Goal: Contribute content: Add original content to the website for others to see

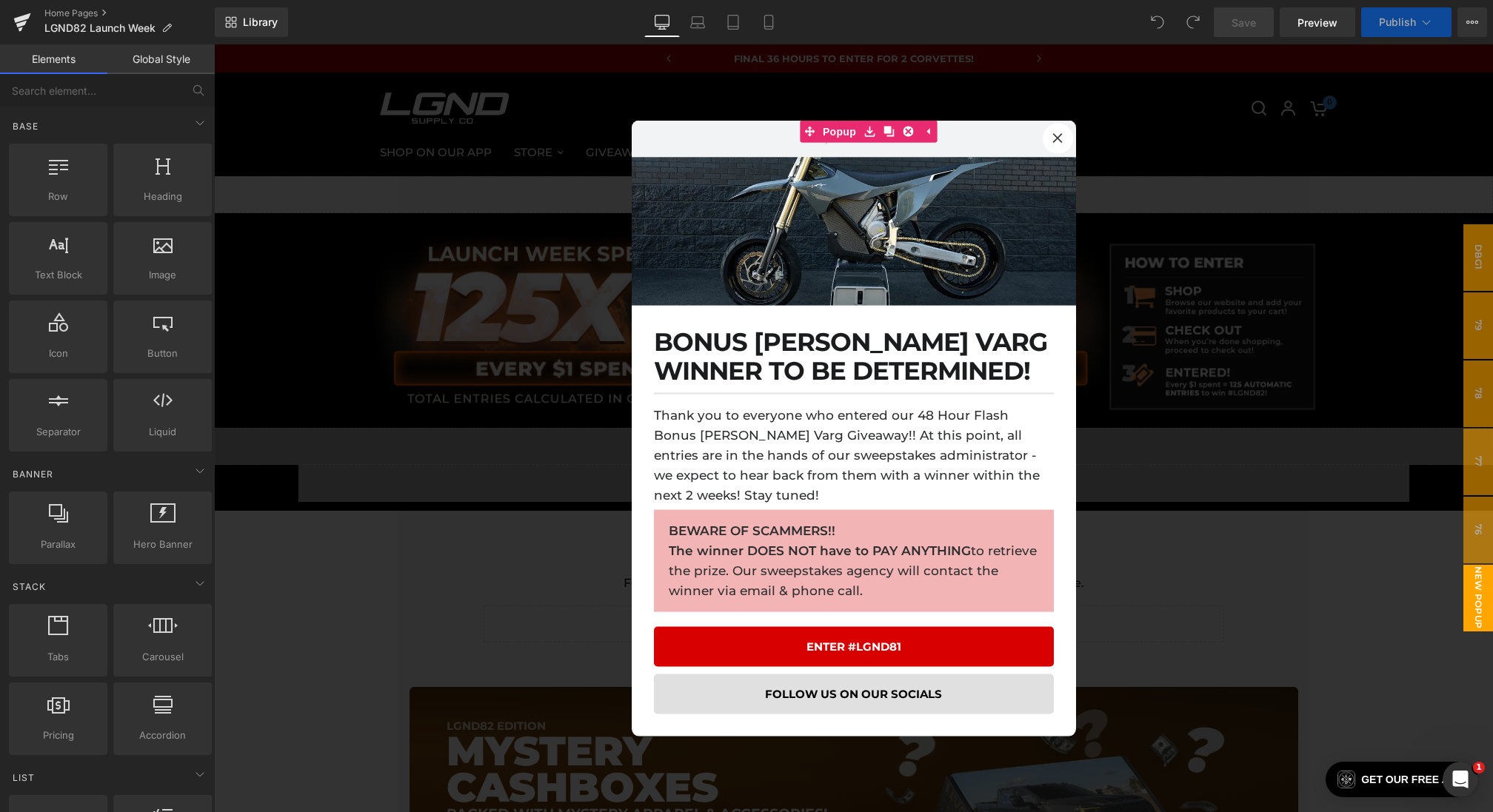
click at [430, 178] on div at bounding box center [854, 428] width 1279 height 768
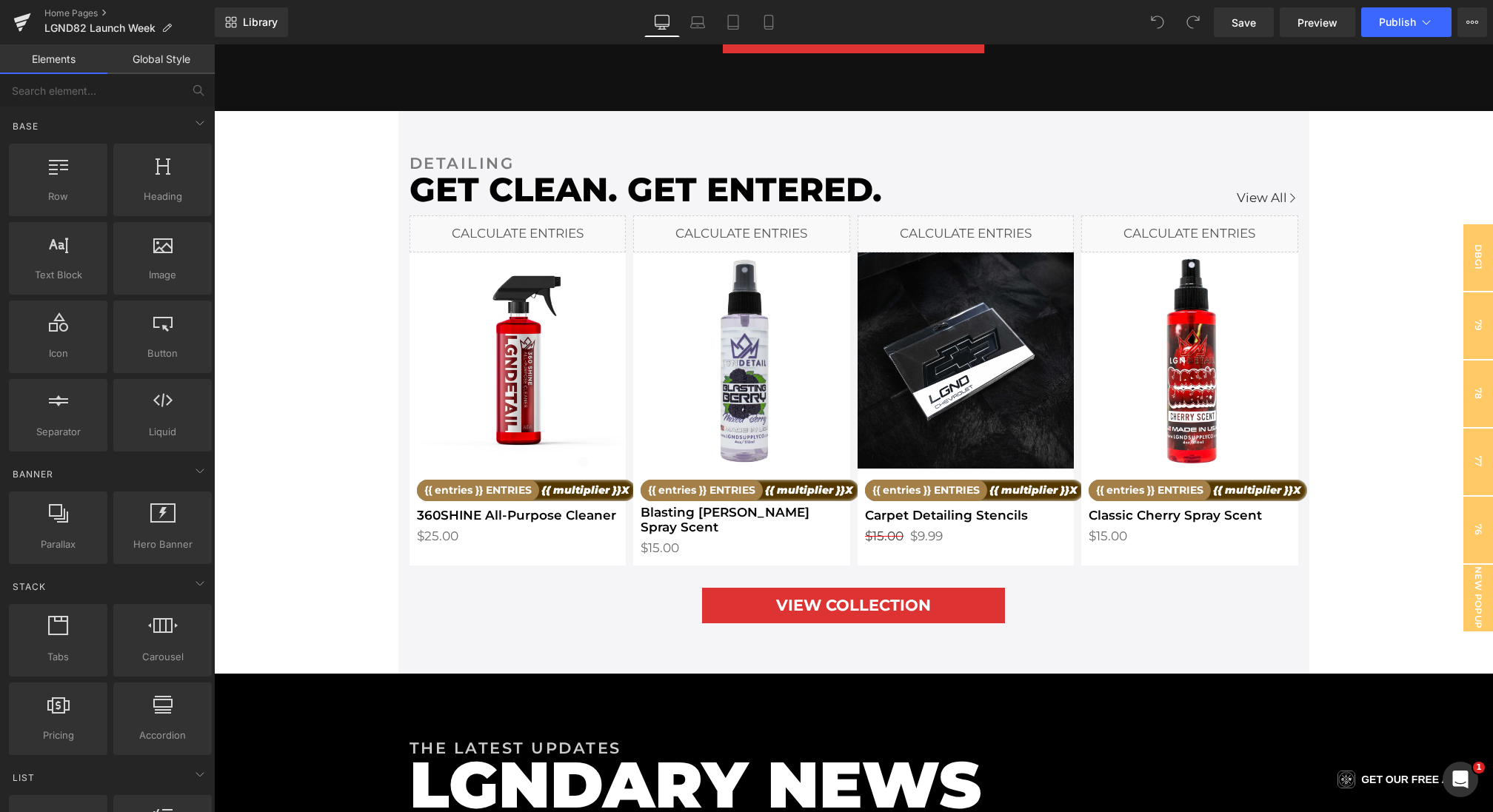
scroll to position [2404, 0]
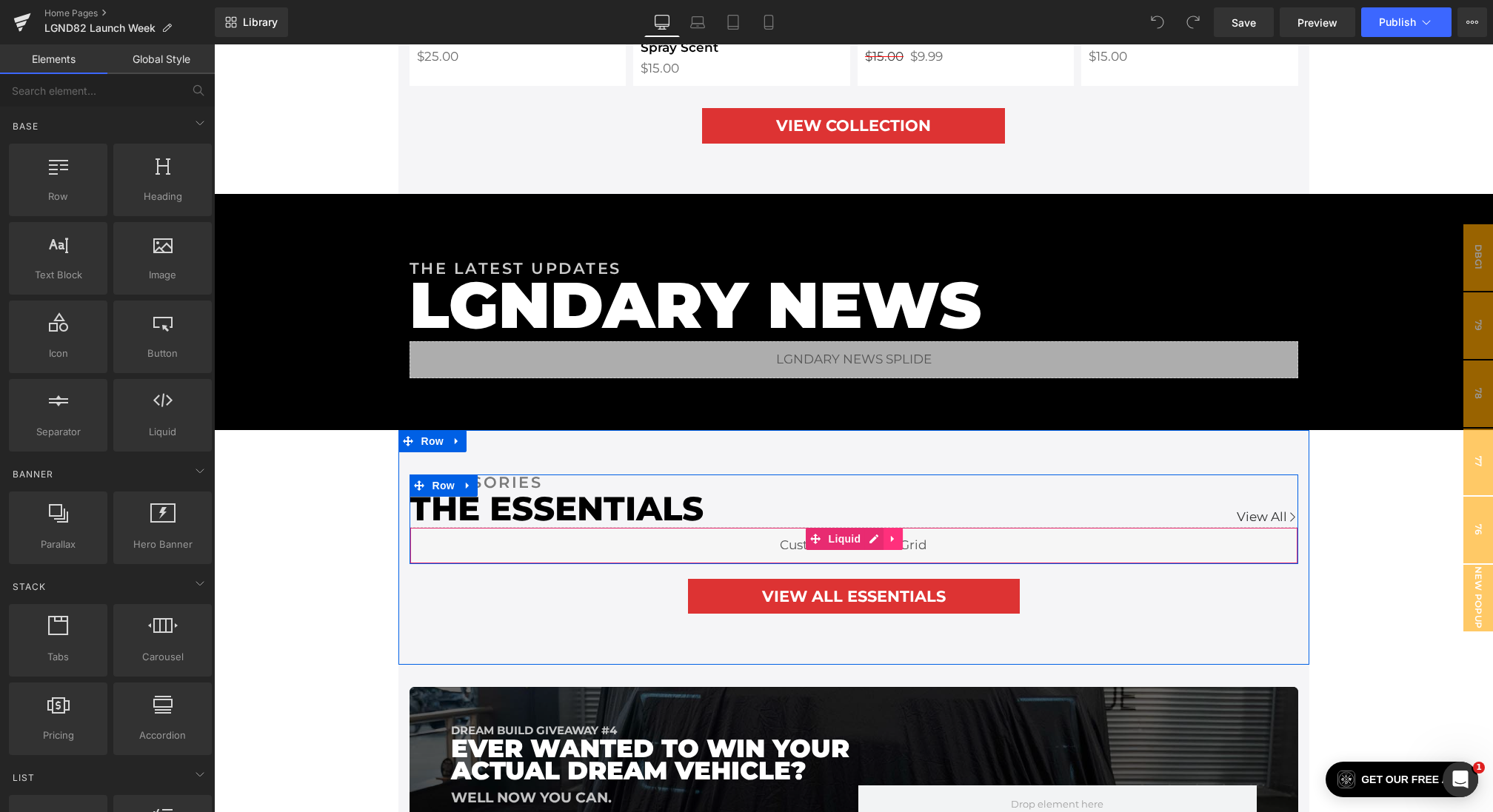
click at [896, 533] on icon at bounding box center [893, 538] width 10 height 11
click at [881, 534] on icon at bounding box center [883, 538] width 10 height 10
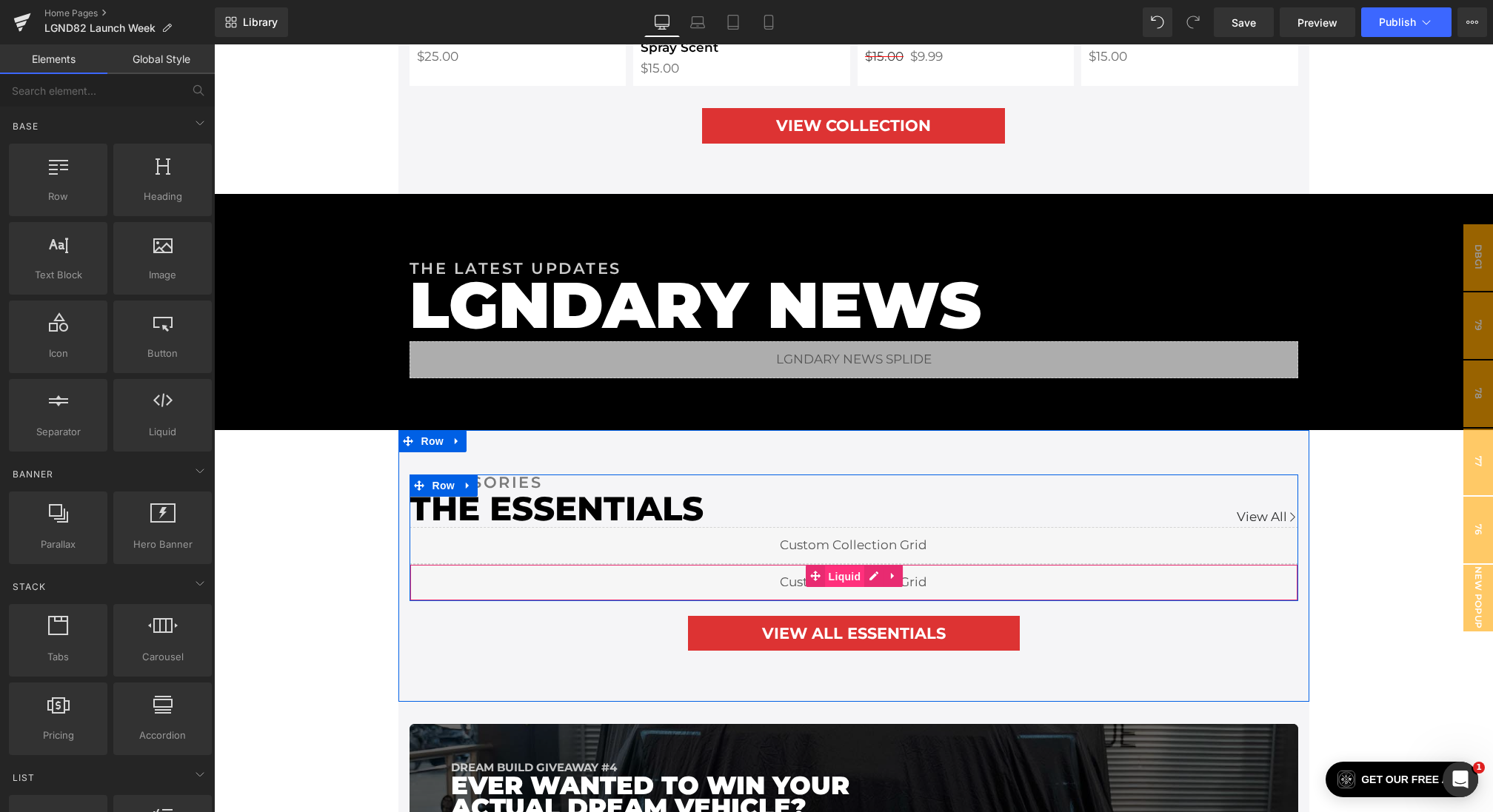
click at [837, 573] on span "Liquid" at bounding box center [844, 577] width 40 height 22
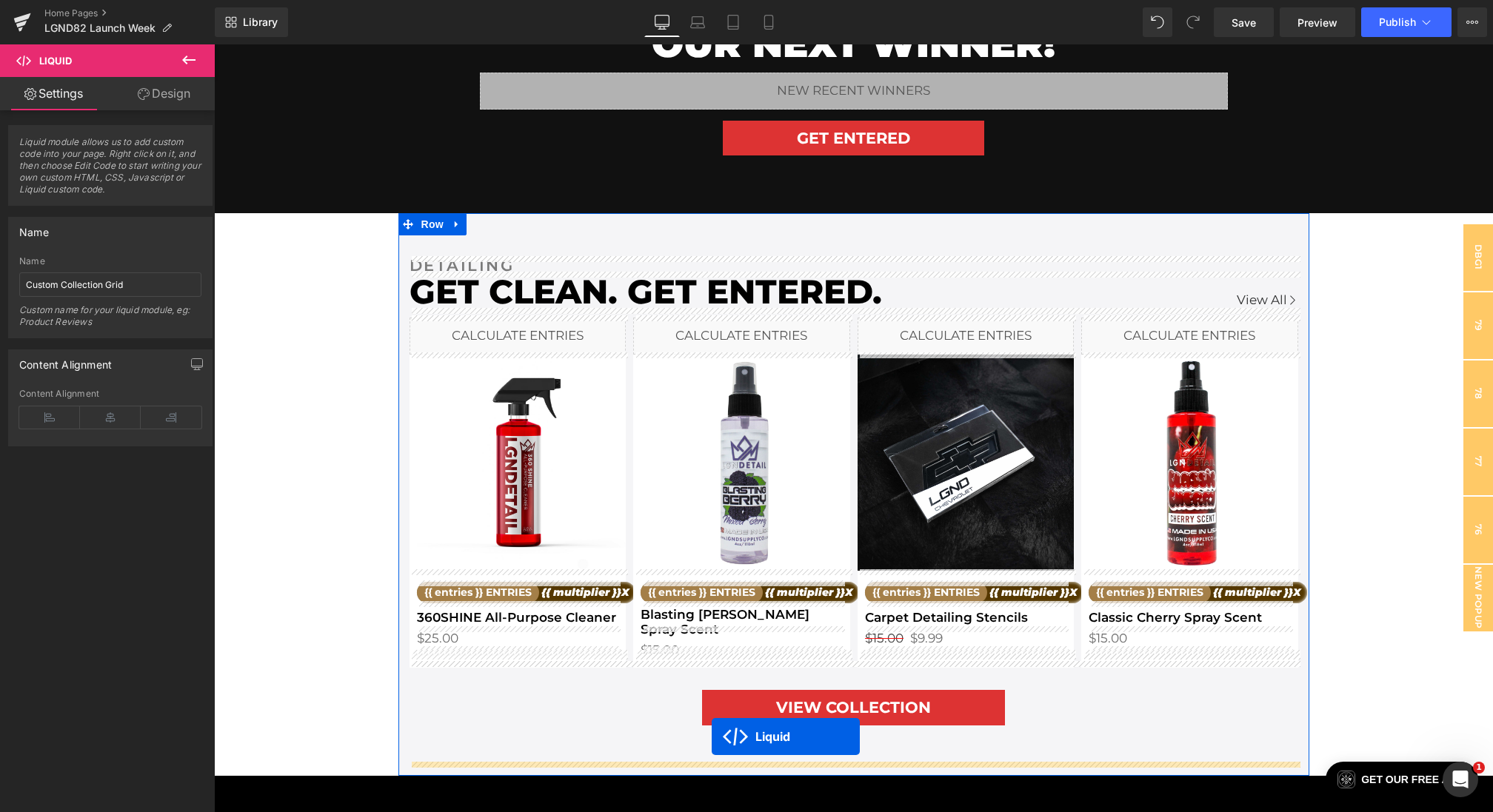
scroll to position [1774, 0]
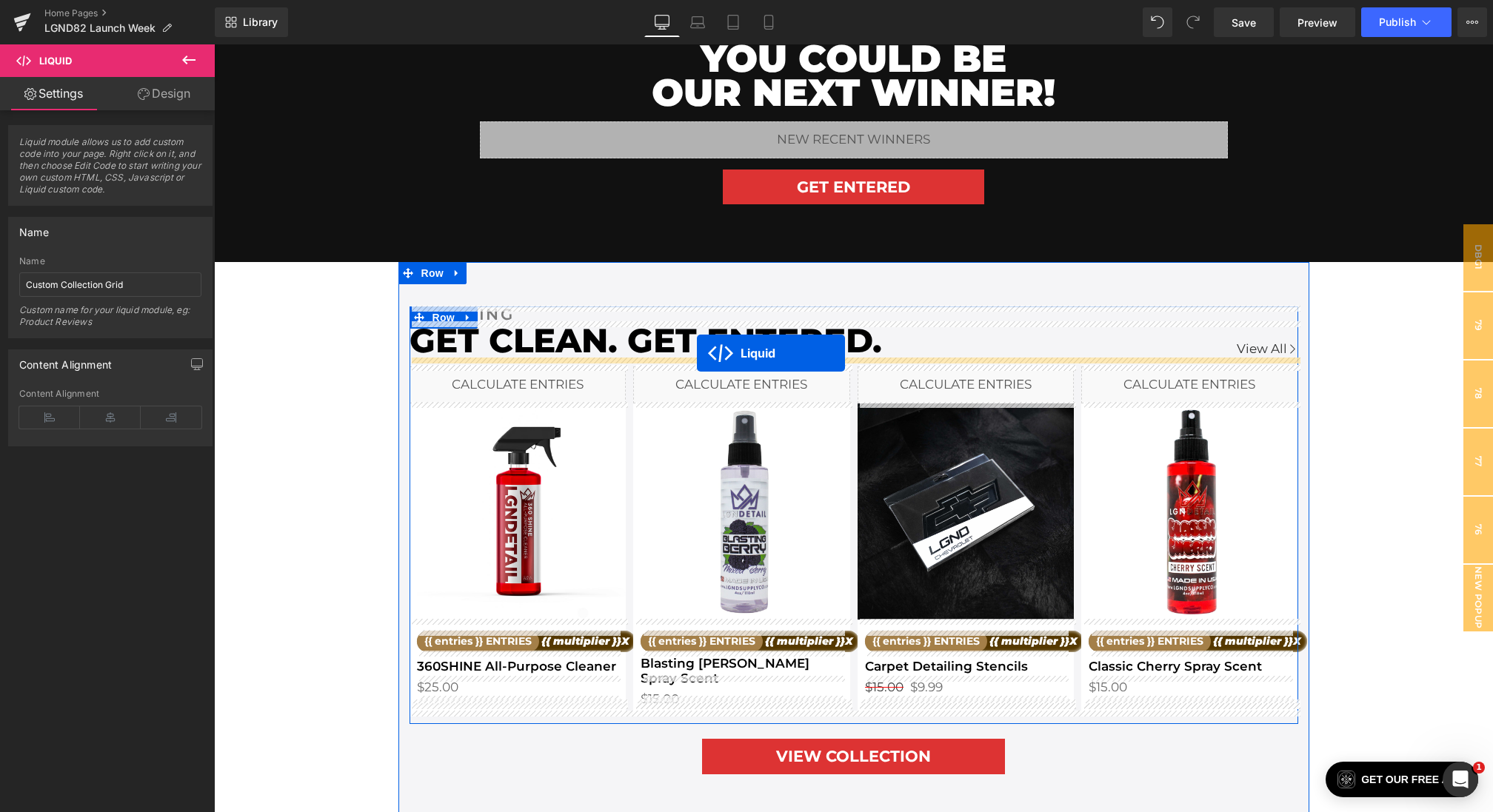
drag, startPoint x: 844, startPoint y: 561, endPoint x: 697, endPoint y: 353, distance: 254.7
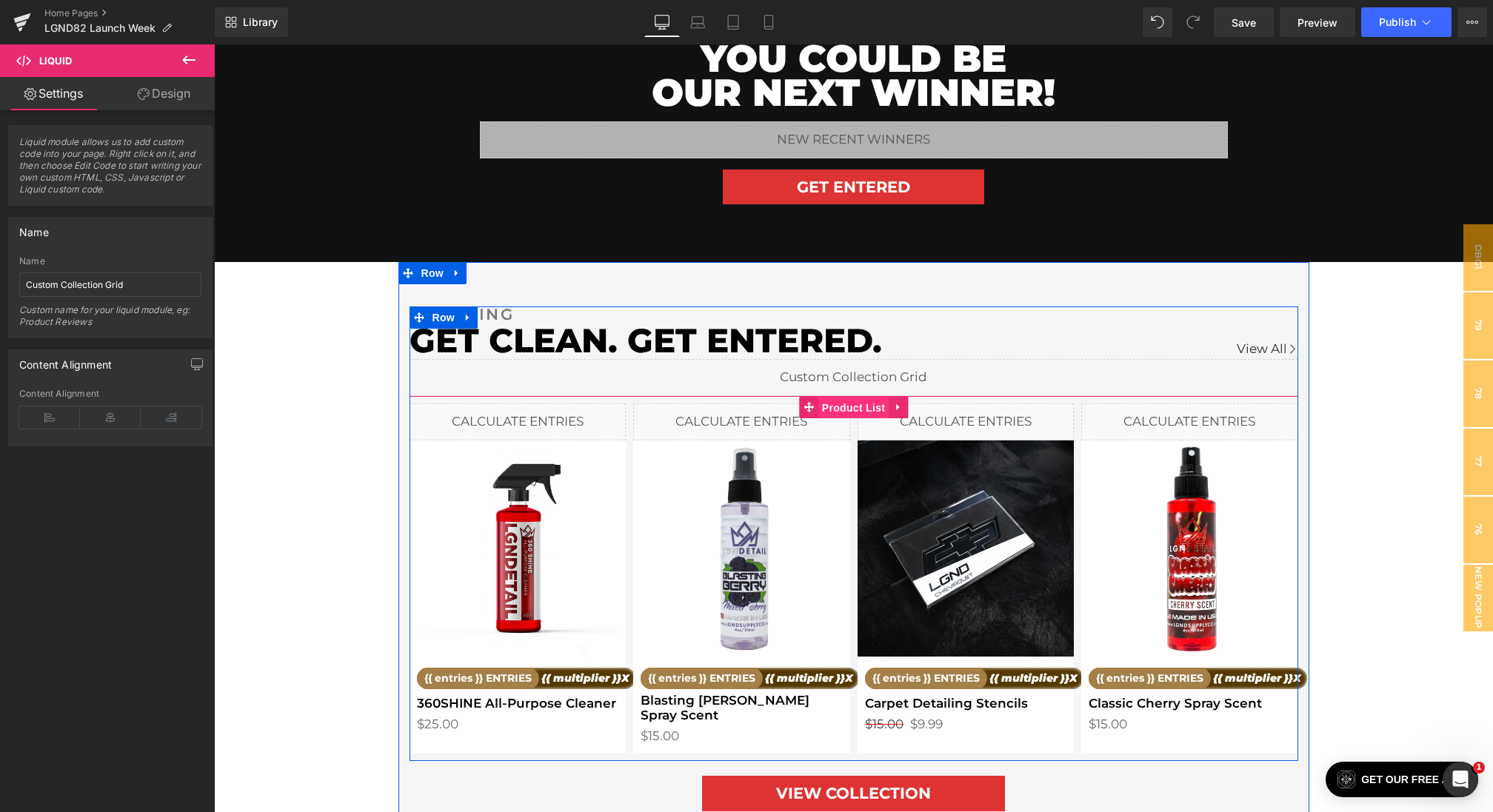
click at [831, 404] on span "Product List" at bounding box center [854, 408] width 70 height 22
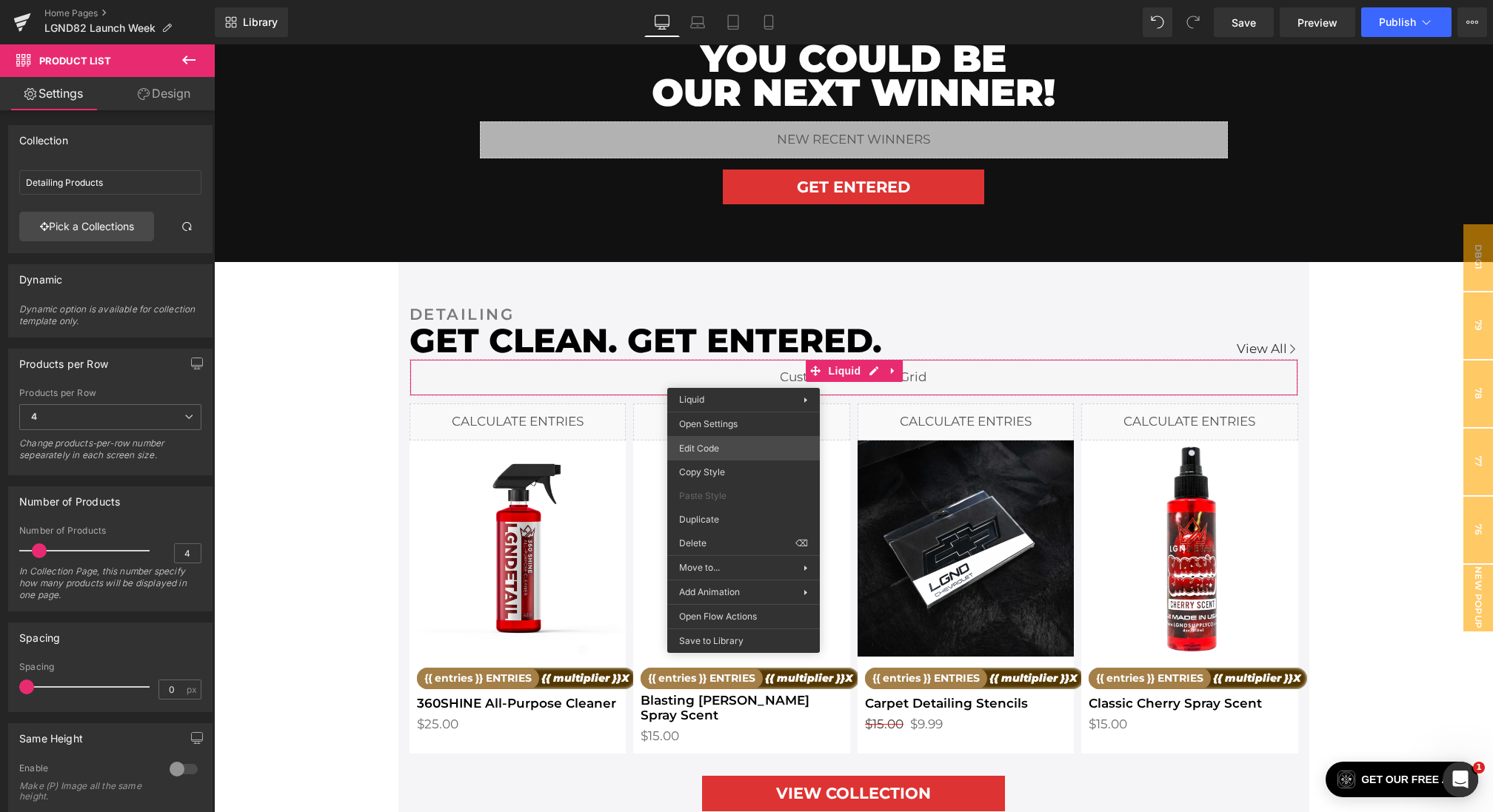
click at [707, 0] on div "Product List You are previewing how the will restyle your page. You can not edi…" at bounding box center [746, 0] width 1493 height 0
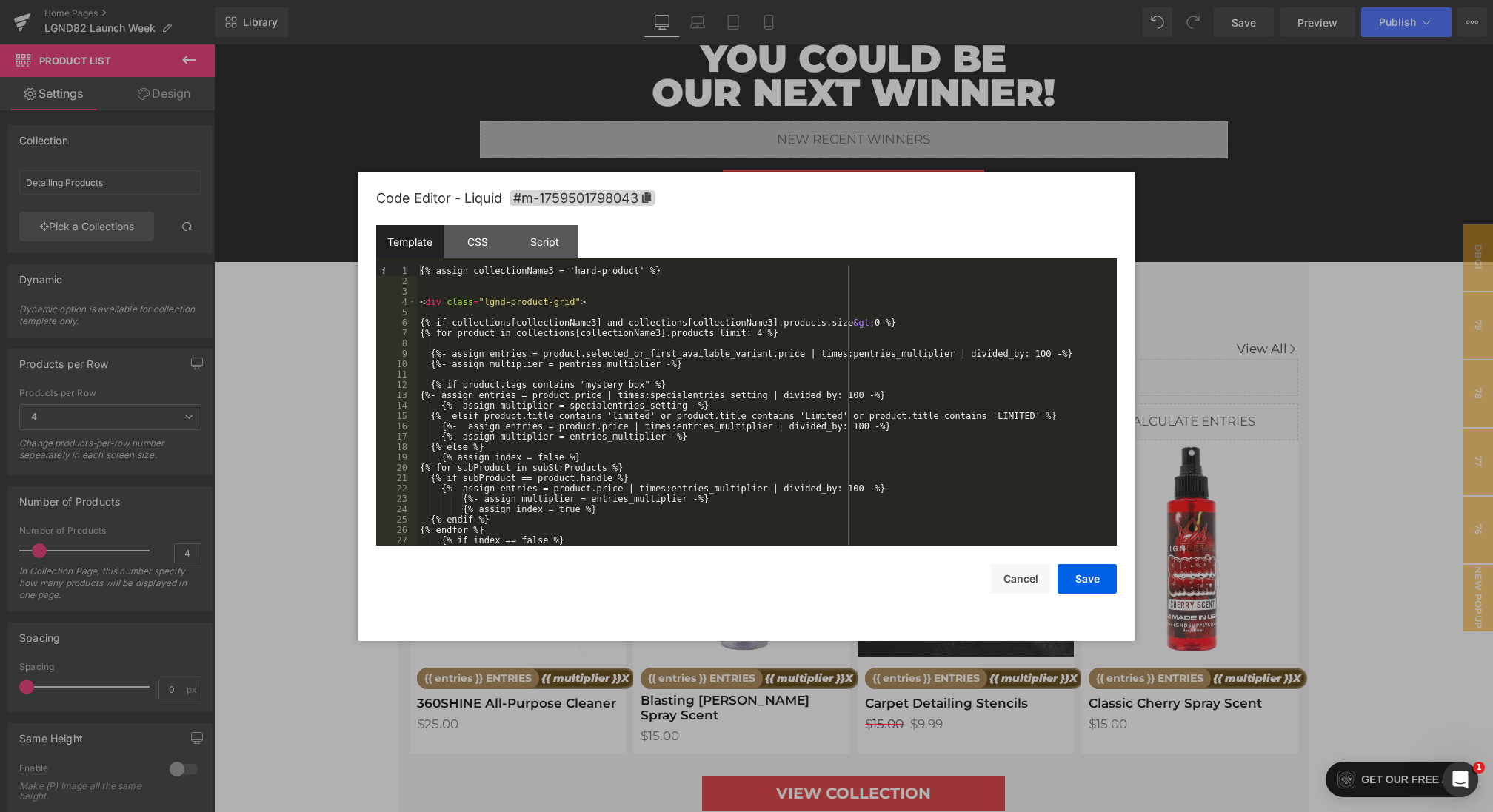
click at [554, 272] on div "{% assign collectionName3 = 'hard-product' %} < div class = "lgnd-product-grid"…" at bounding box center [764, 416] width 694 height 301
click at [1017, 576] on button "Cancel" at bounding box center [1021, 579] width 59 height 30
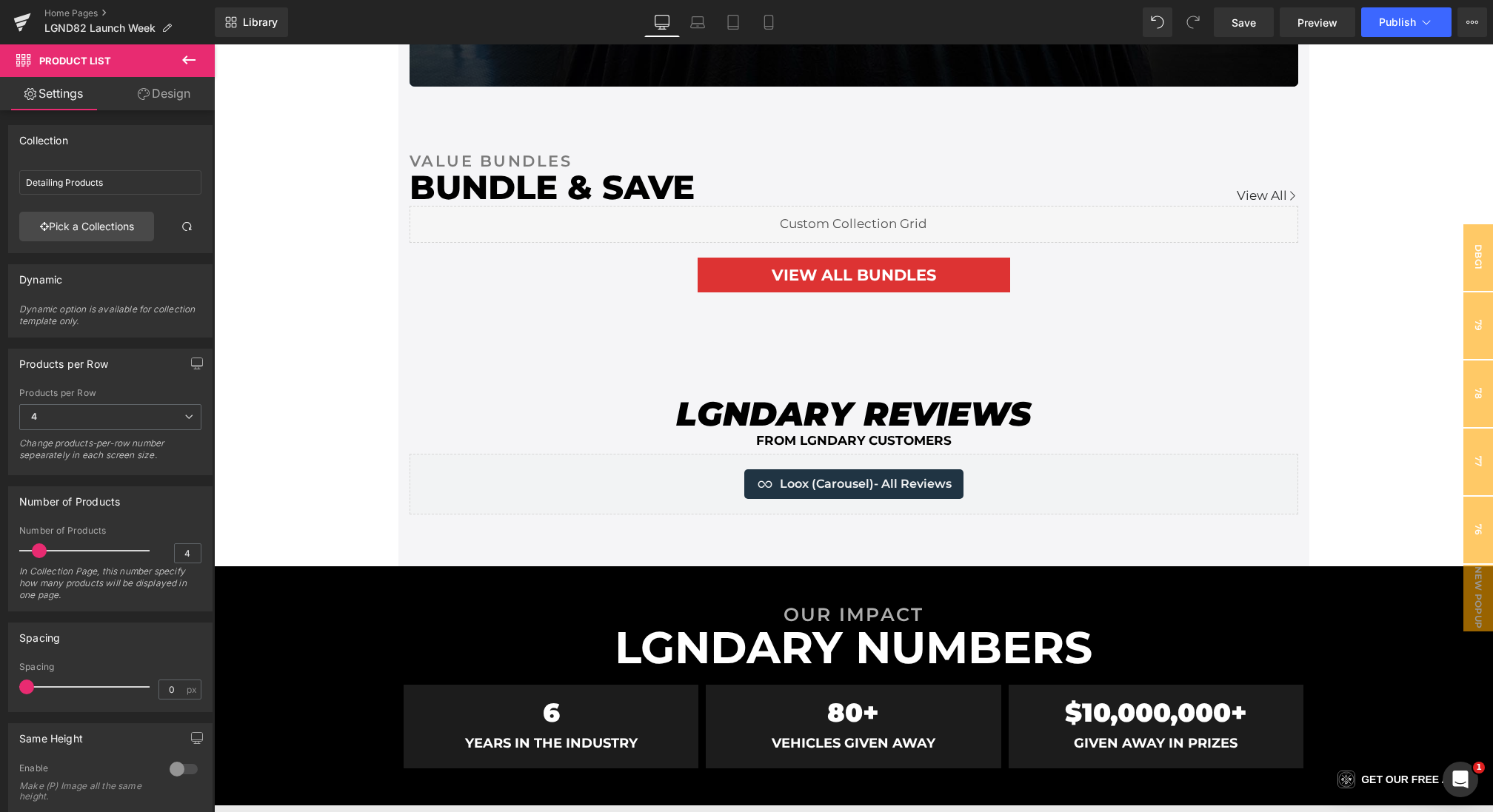
scroll to position [2751, 0]
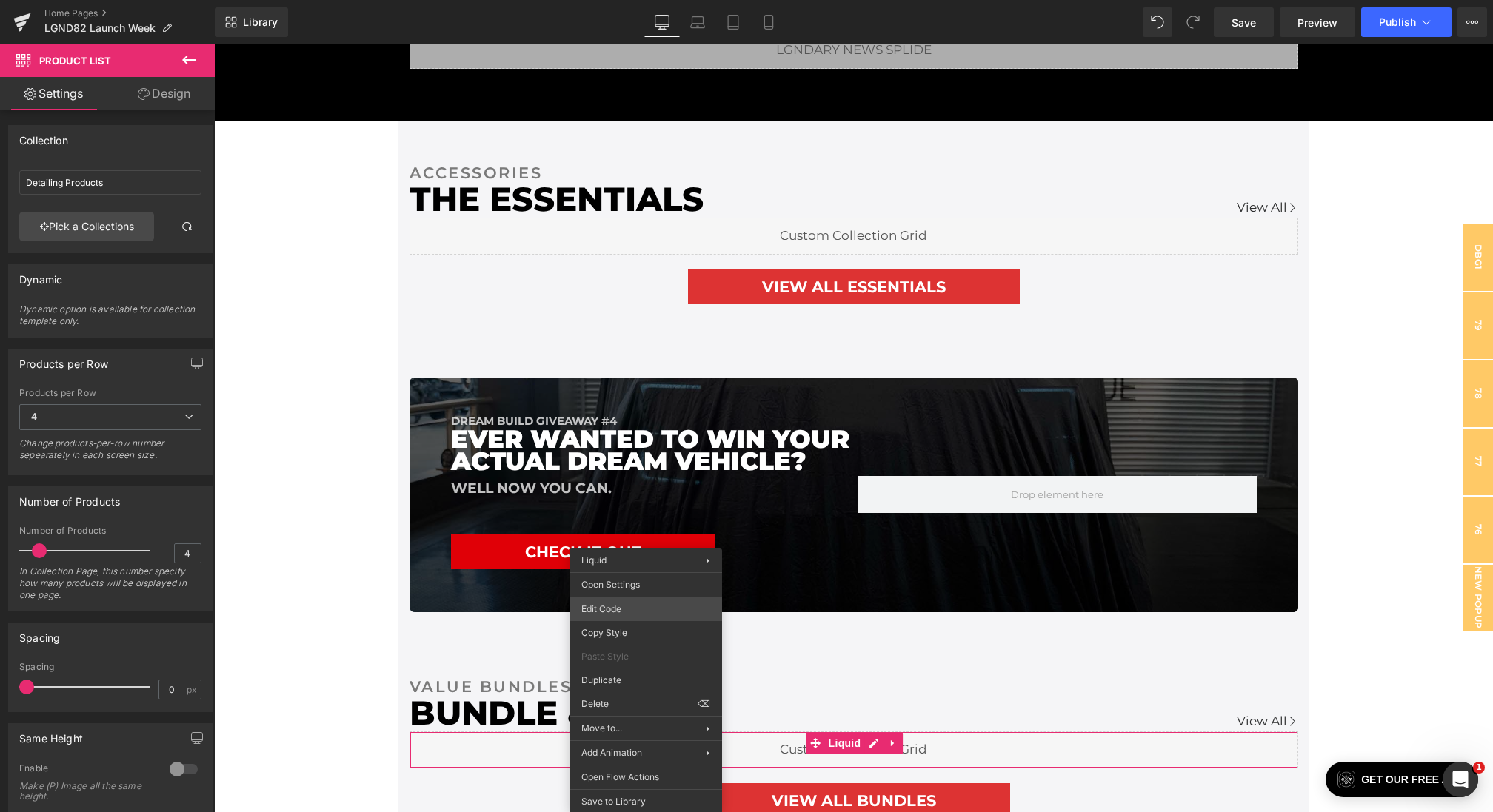
click at [612, 0] on div "Product List You are previewing how the will restyle your page. You can not edi…" at bounding box center [746, 0] width 1493 height 0
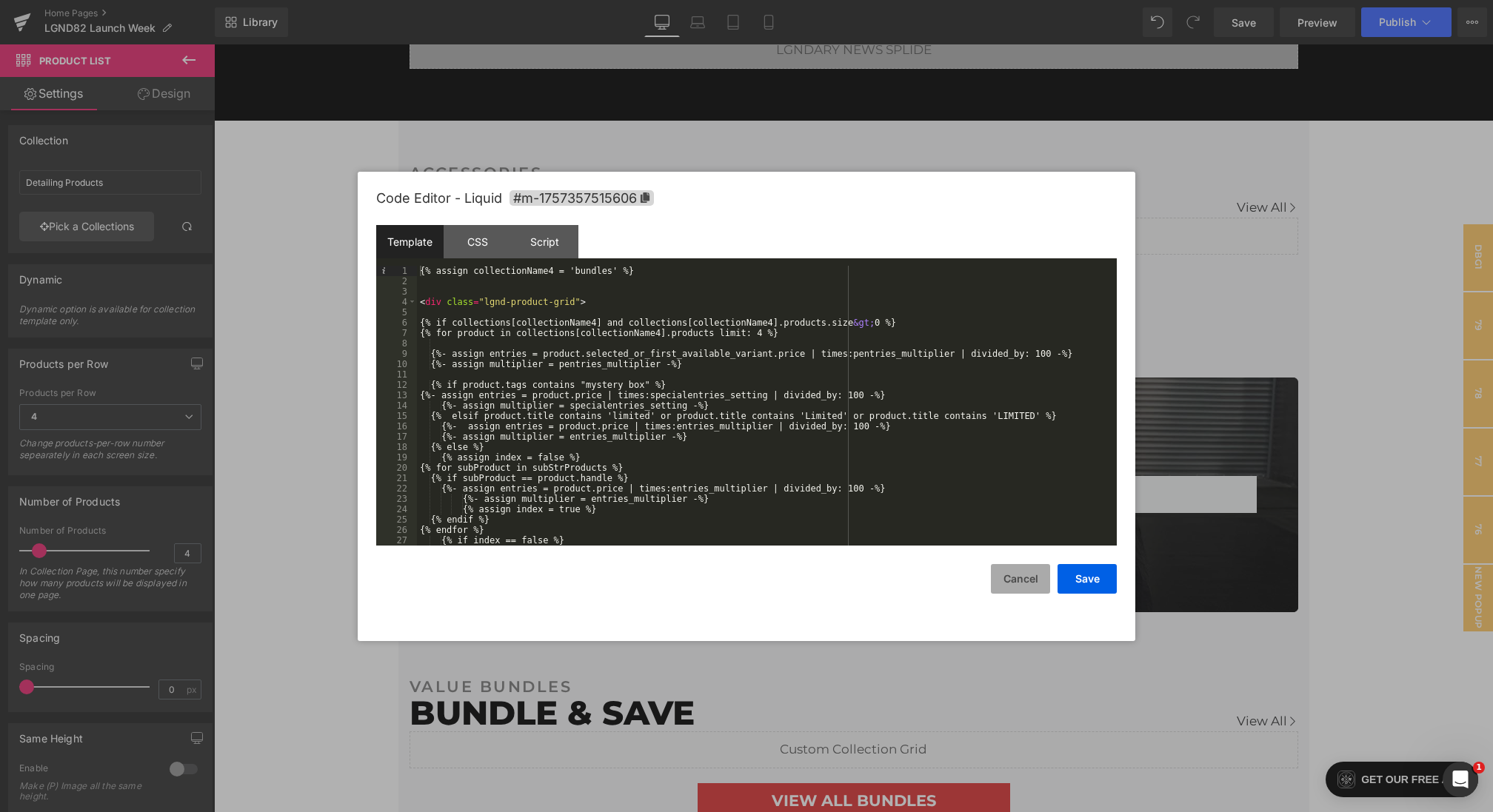
click at [1035, 587] on button "Cancel" at bounding box center [1021, 579] width 59 height 30
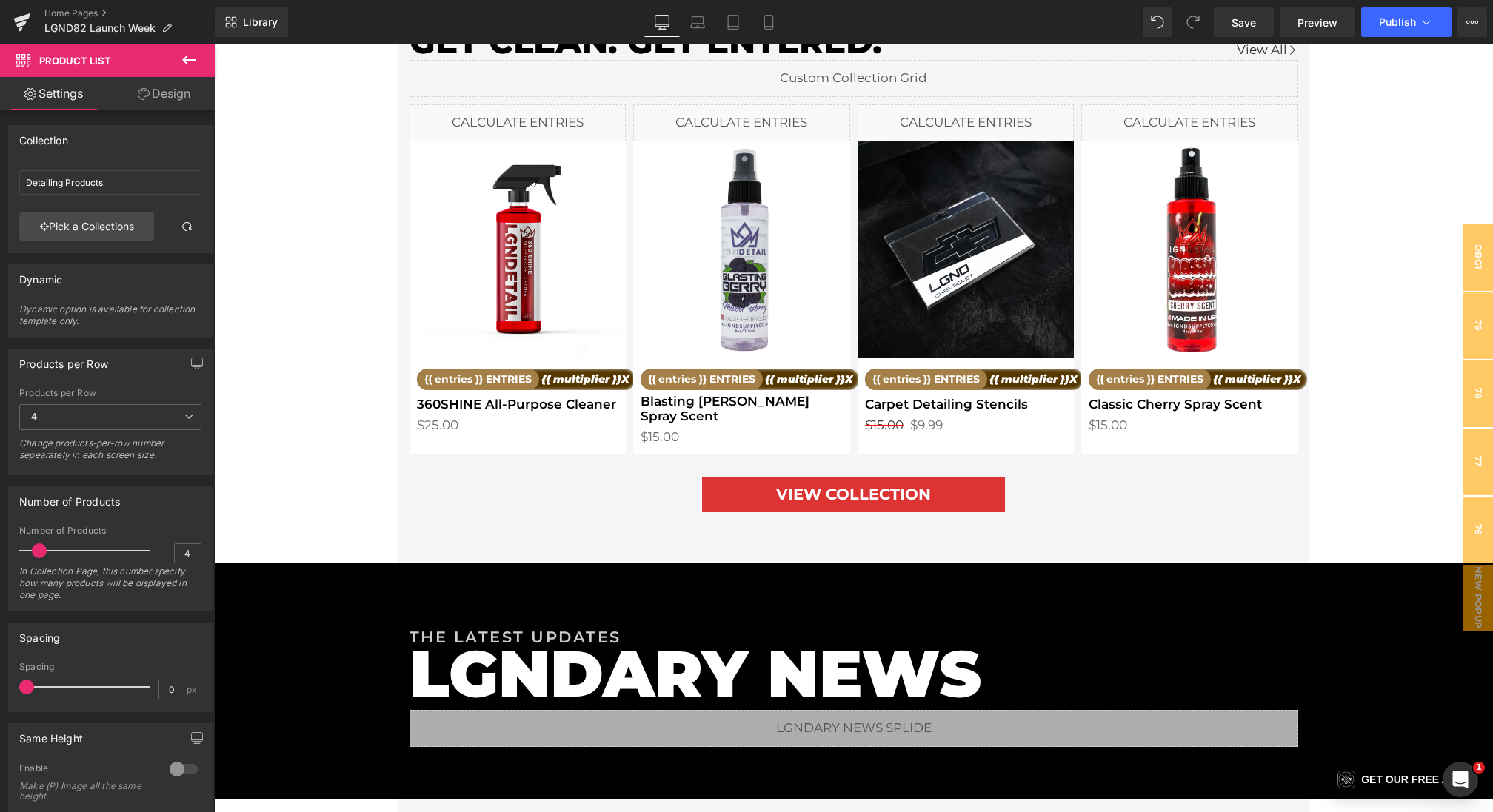
scroll to position [1912, 0]
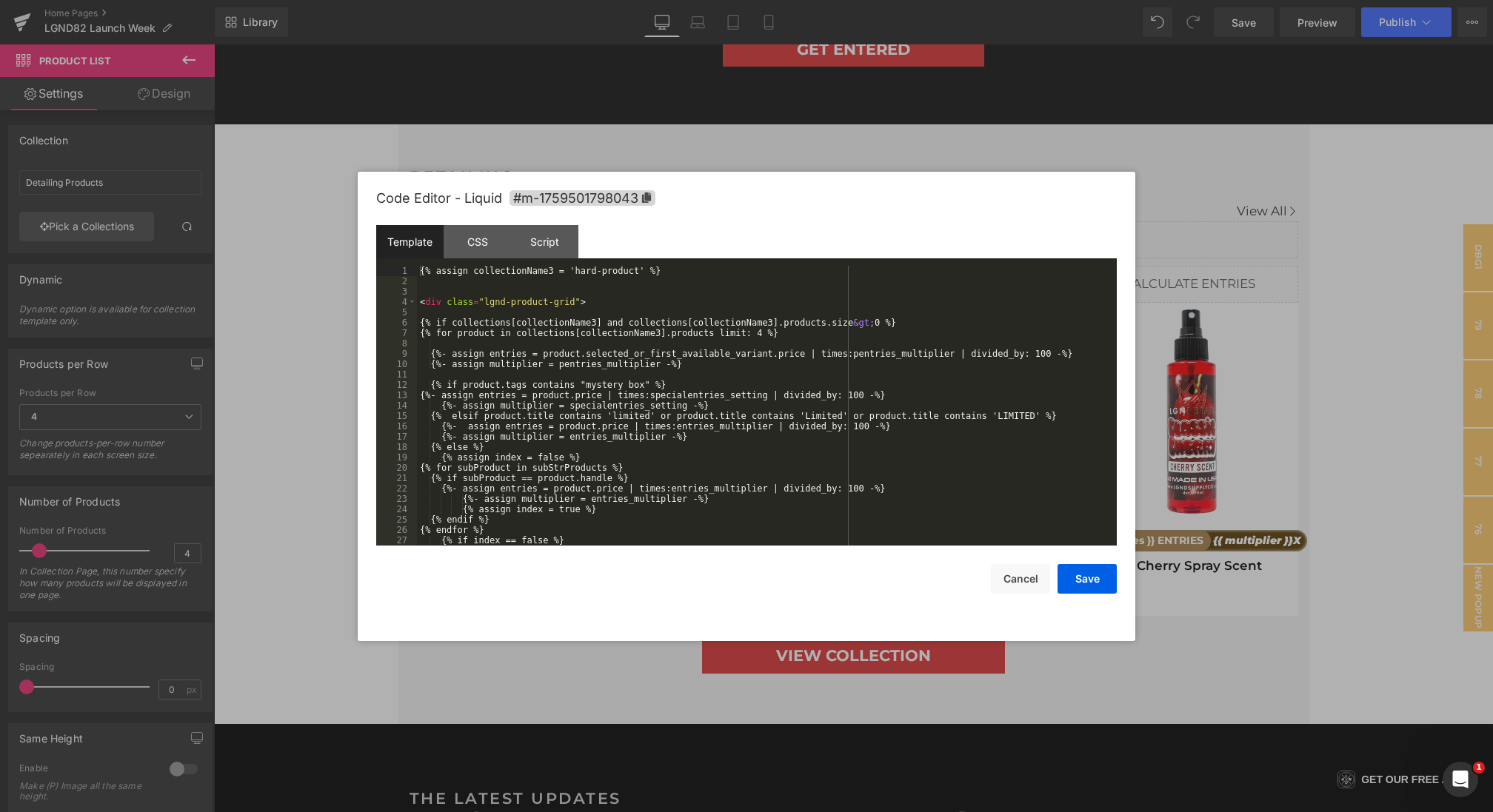
click at [522, 0] on div "Product List You are previewing how the will restyle your page. You can not edi…" at bounding box center [746, 0] width 1493 height 0
click at [553, 272] on div "{% assign collectionName3 = 'hard-product' %} < div class = "lgnd-product-grid"…" at bounding box center [764, 416] width 694 height 301
drag, startPoint x: 574, startPoint y: 271, endPoint x: 639, endPoint y: 273, distance: 65.0
click at [639, 273] on div "{% assign collectionName5 = 'hard-product' %} < div class = "lgnd-product-grid"…" at bounding box center [764, 416] width 694 height 301
drag, startPoint x: 643, startPoint y: 271, endPoint x: 577, endPoint y: 274, distance: 66.1
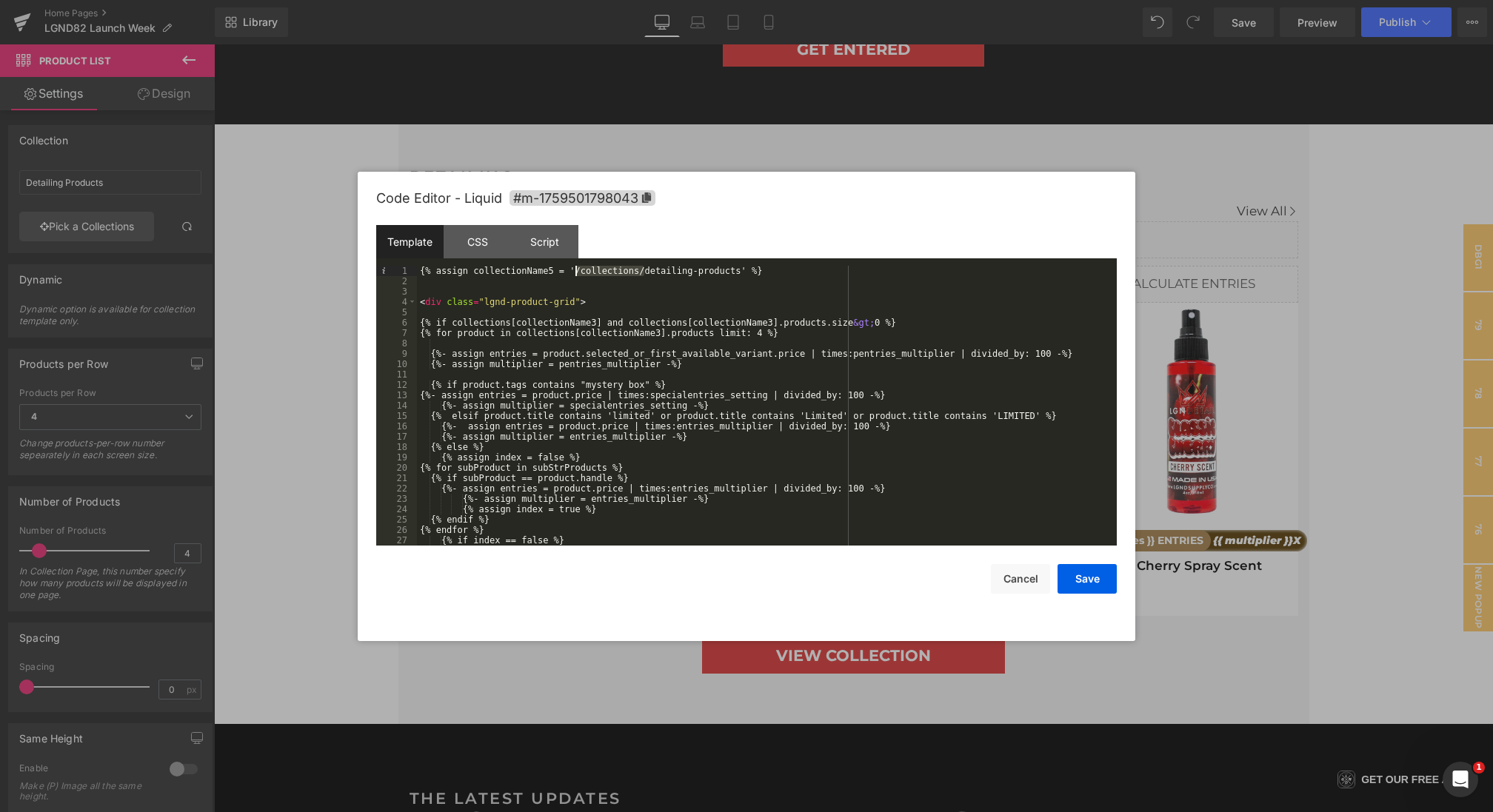
click at [577, 274] on div "{% assign collectionName5 = '/collections/detailing-products' %} < div class = …" at bounding box center [764, 416] width 694 height 301
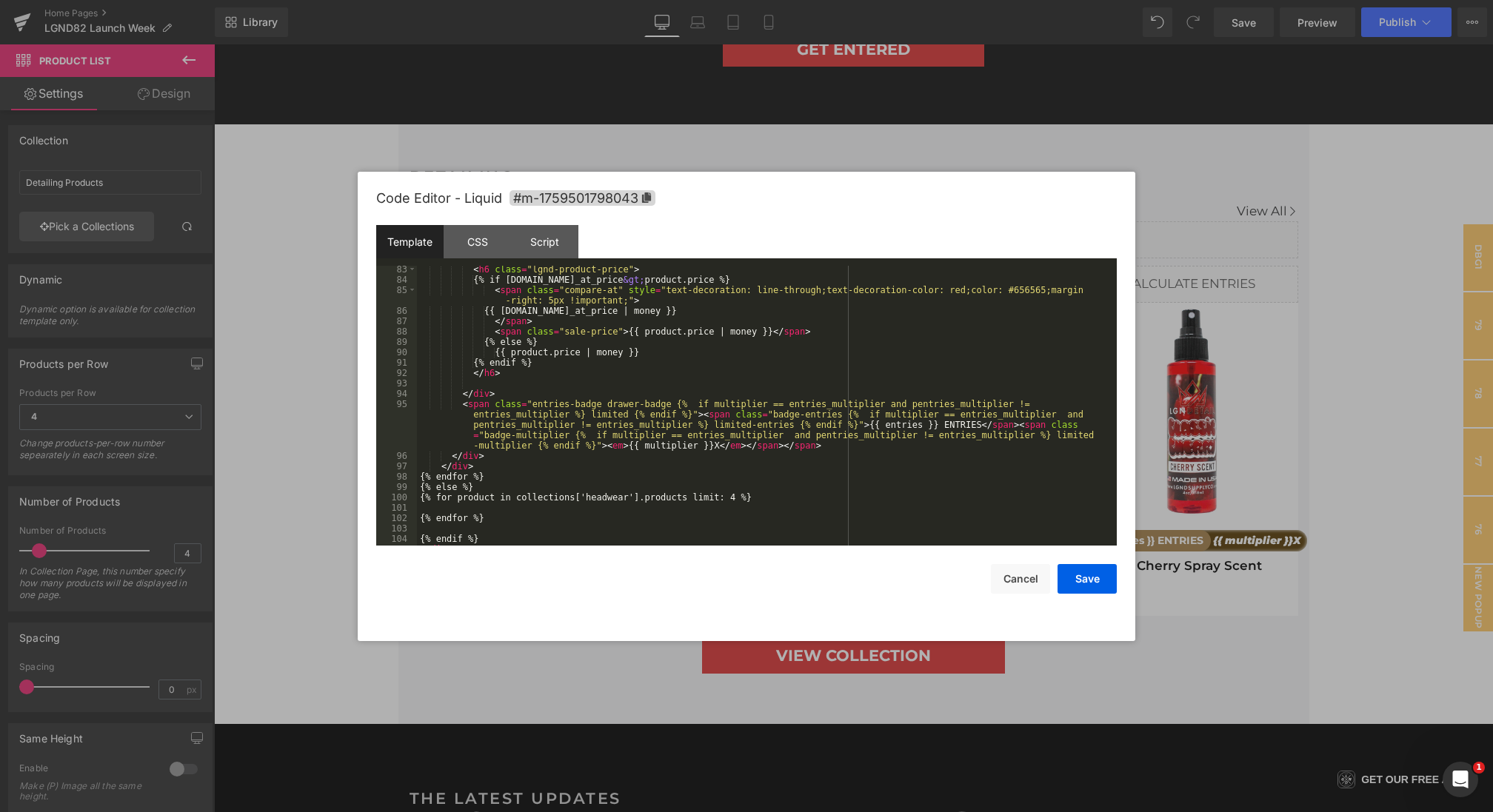
scroll to position [0, 0]
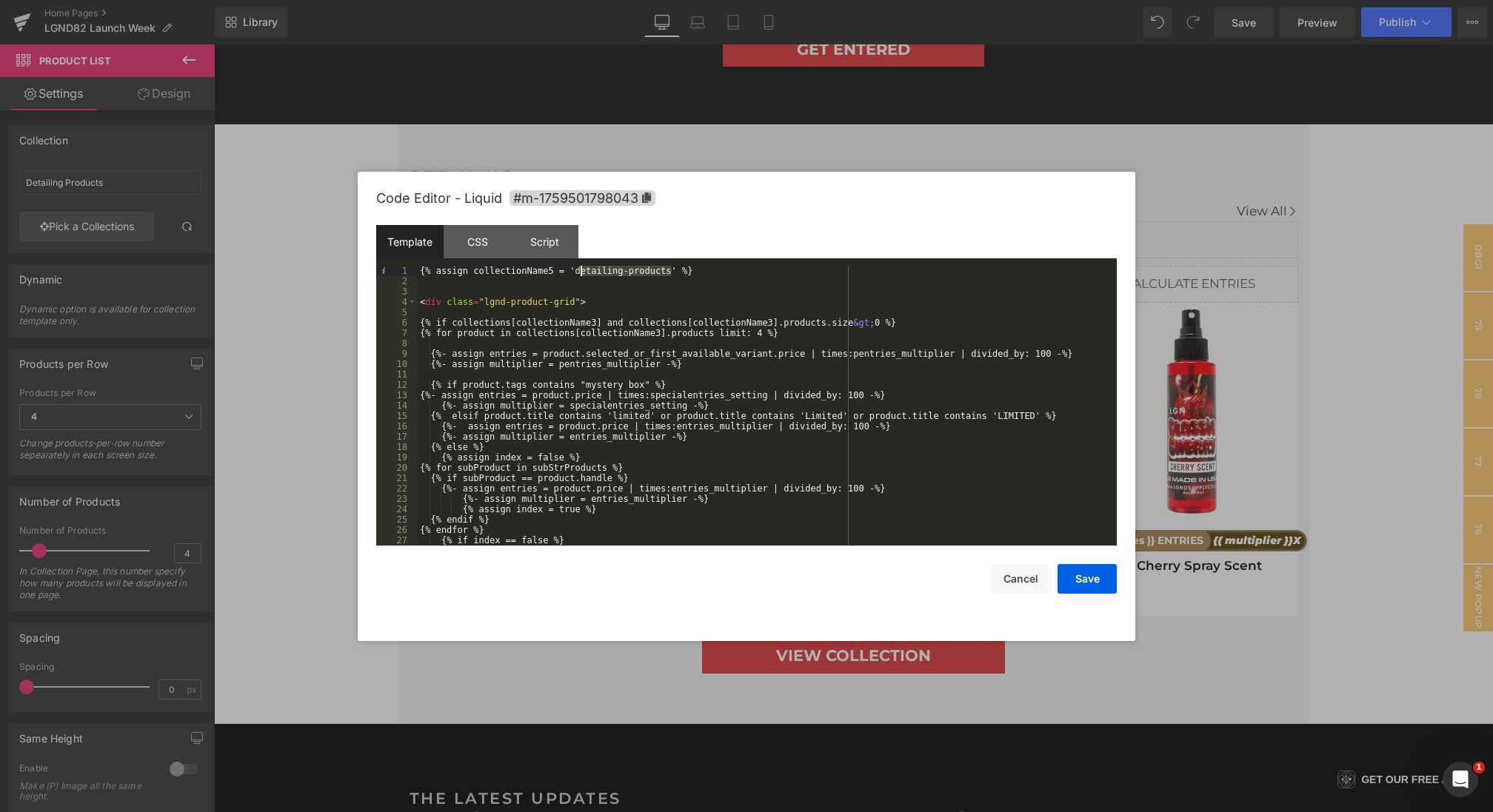
drag, startPoint x: 673, startPoint y: 270, endPoint x: 578, endPoint y: 273, distance: 95.0
click at [578, 273] on div "{% assign collectionName5 = 'detailing-products' %} < div class = "lgnd-product…" at bounding box center [764, 416] width 694 height 301
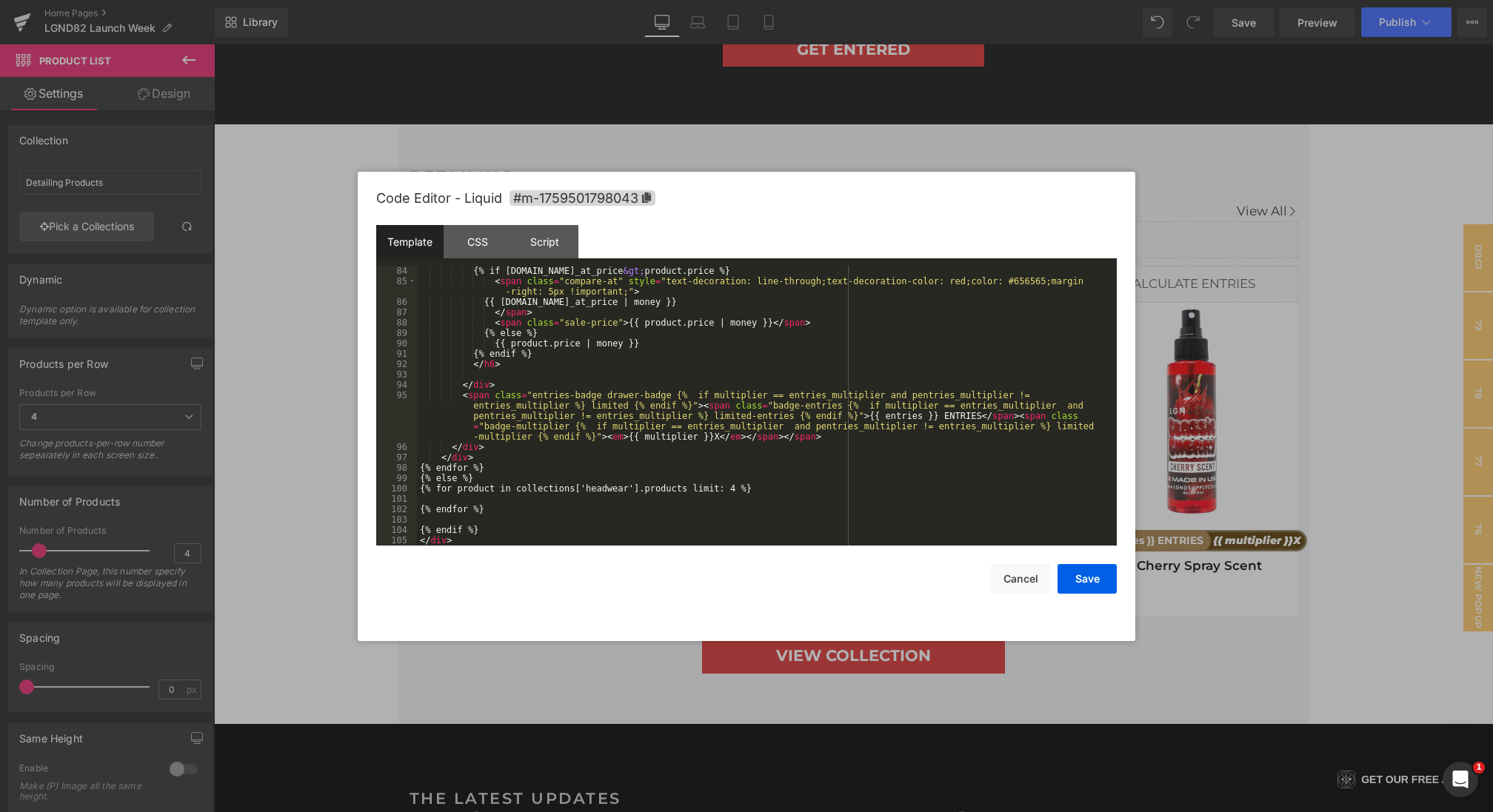
scroll to position [881, 0]
drag, startPoint x: 639, startPoint y: 491, endPoint x: 597, endPoint y: 491, distance: 42.0
click at [597, 491] on div "{% if [DOMAIN_NAME]_at_price &gt; product.price %} < span class = "compare-at" …" at bounding box center [764, 416] width 694 height 301
click at [1073, 578] on button "Save" at bounding box center [1088, 579] width 59 height 30
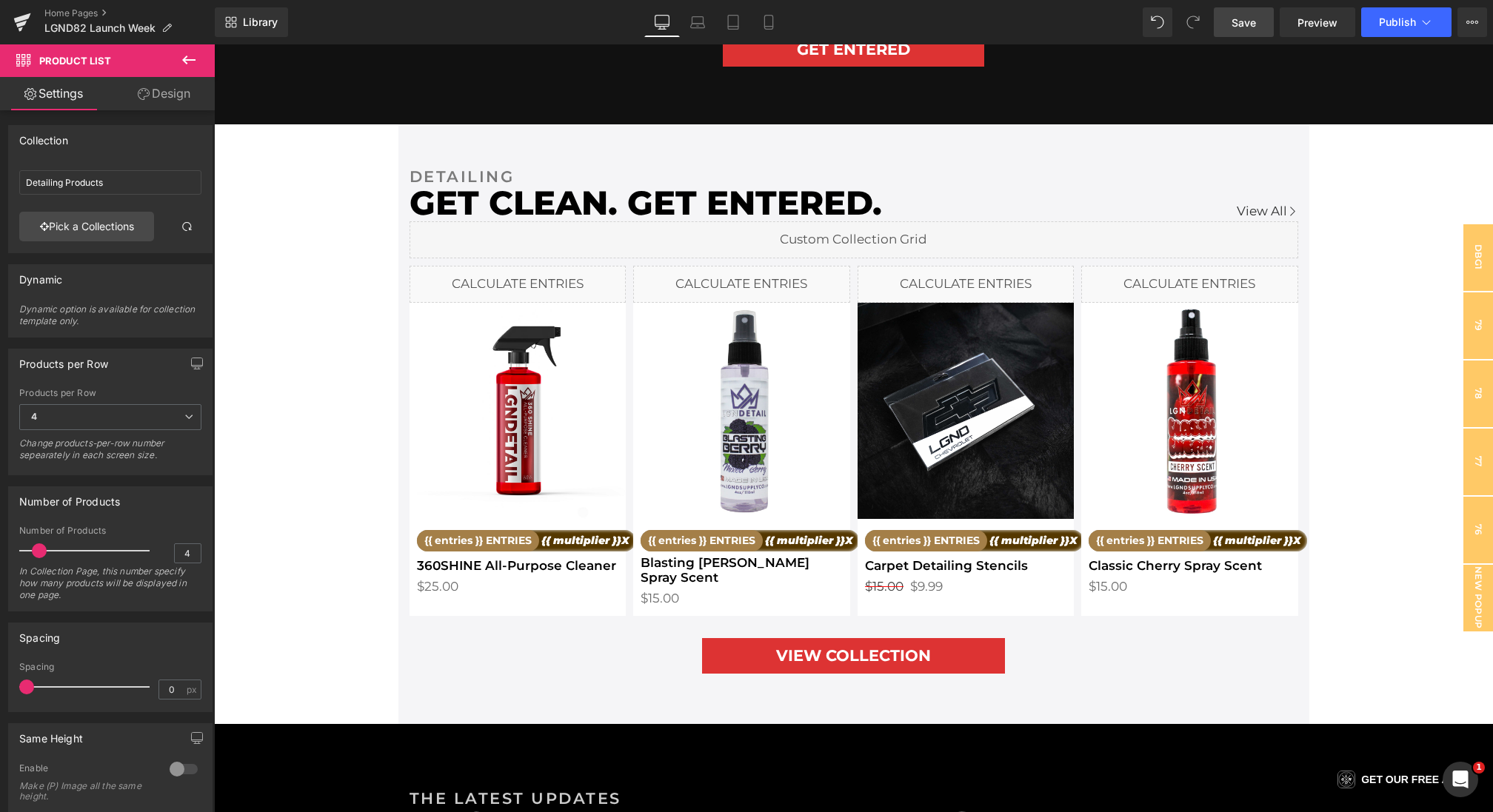
click at [1231, 14] on link "Save" at bounding box center [1244, 22] width 60 height 30
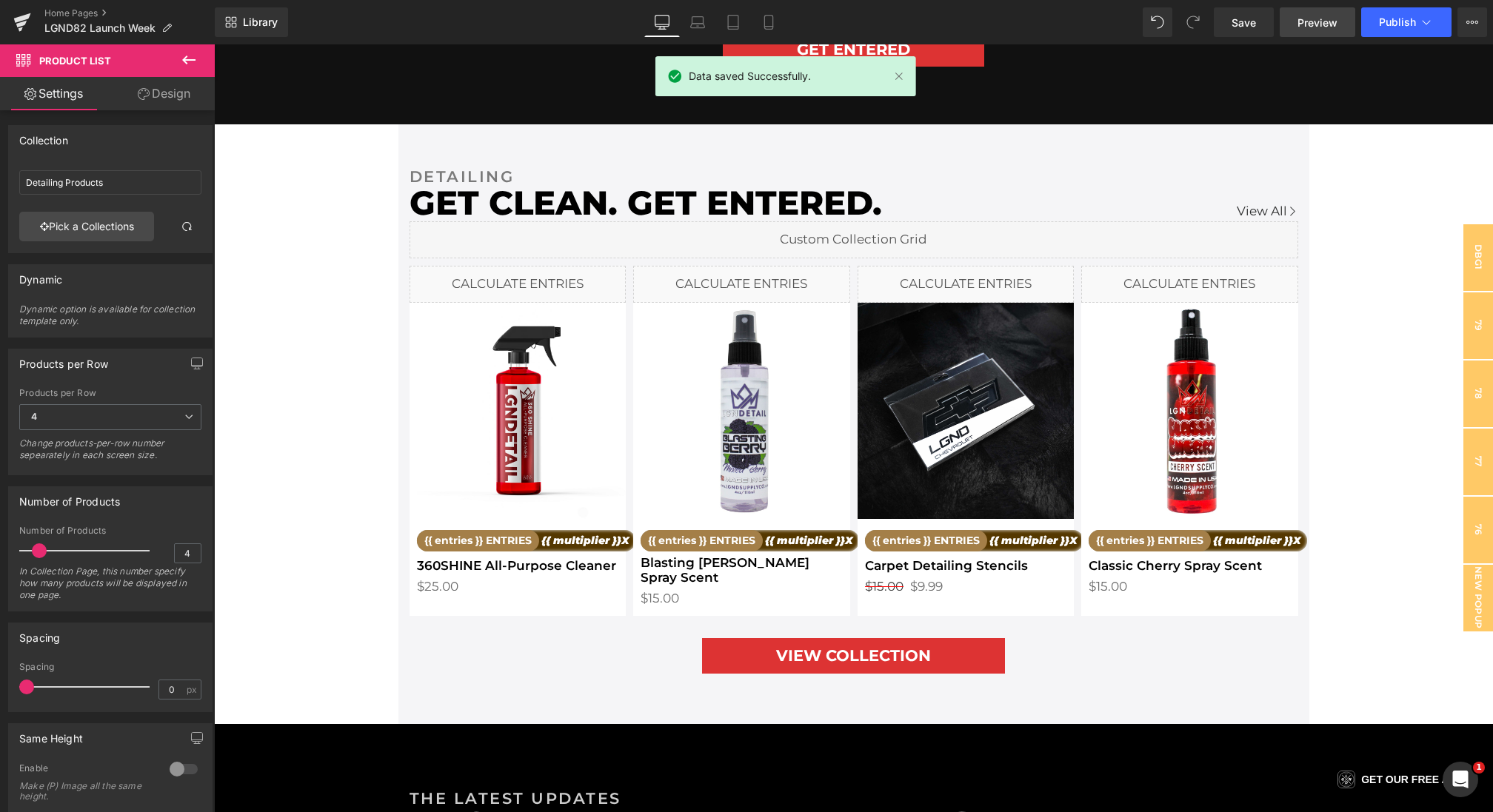
click at [1311, 15] on span "Preview" at bounding box center [1317, 23] width 40 height 16
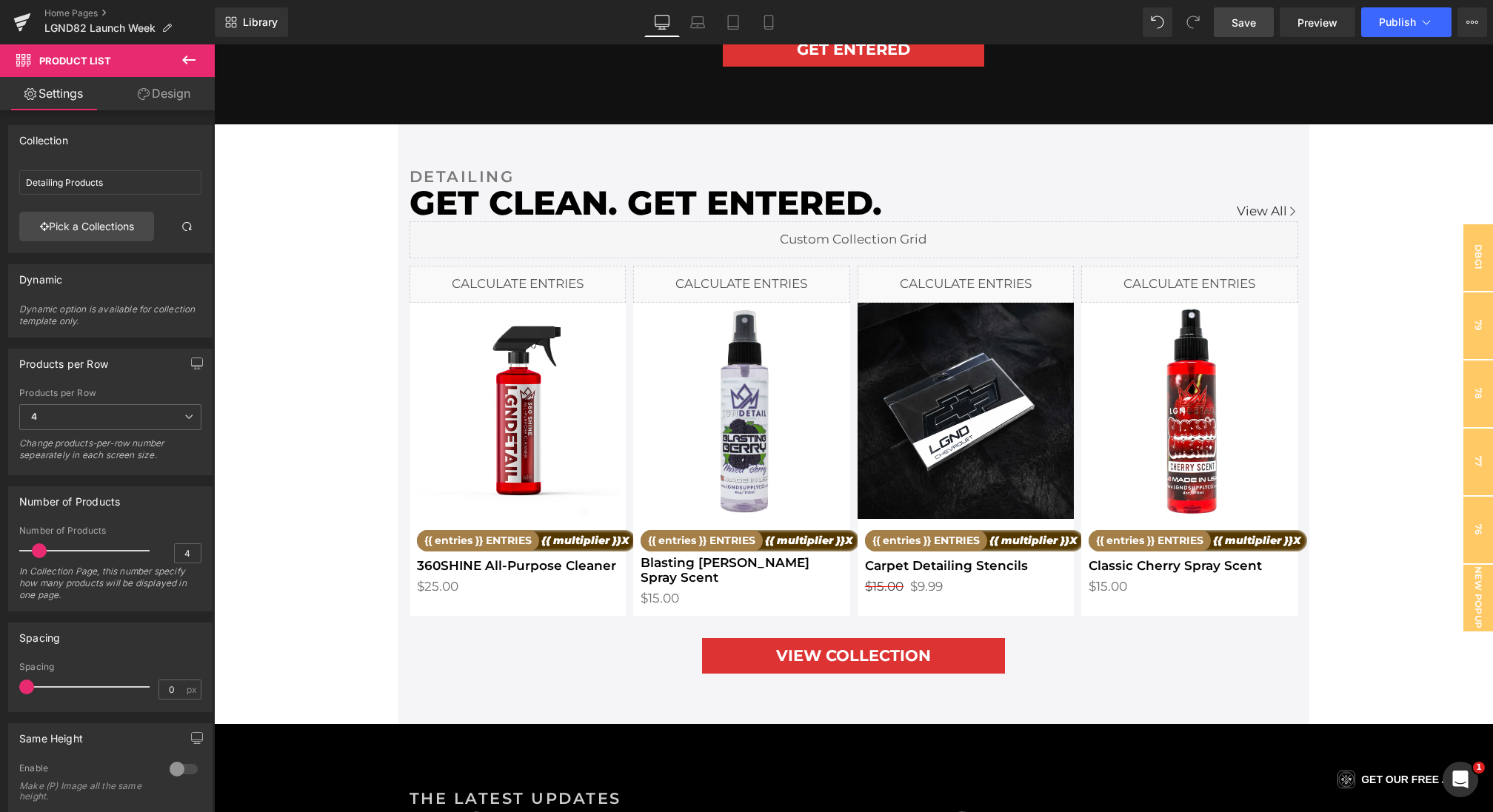
click at [1240, 23] on span "Save" at bounding box center [1244, 23] width 24 height 16
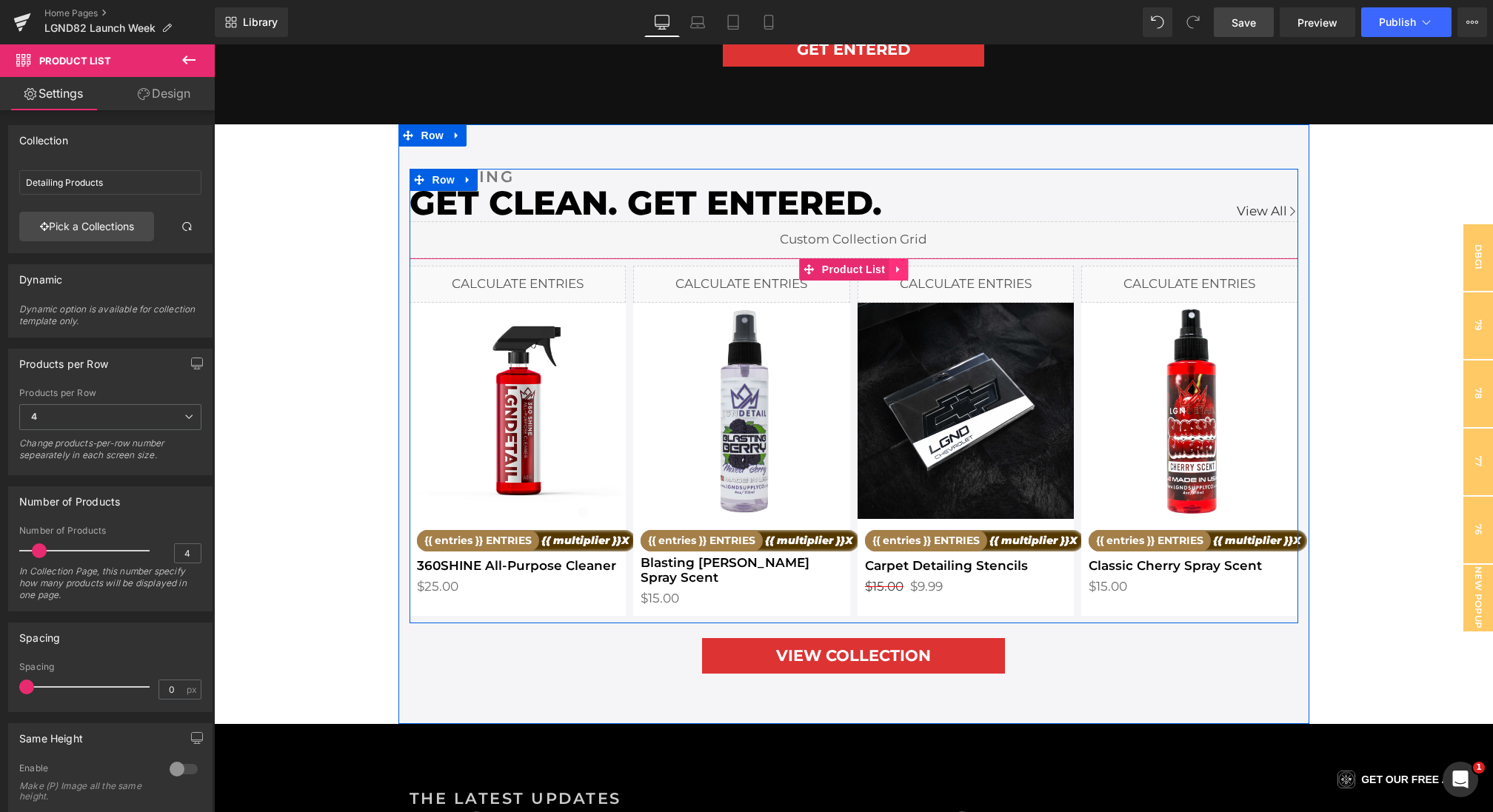
click at [896, 267] on icon at bounding box center [897, 270] width 3 height 7
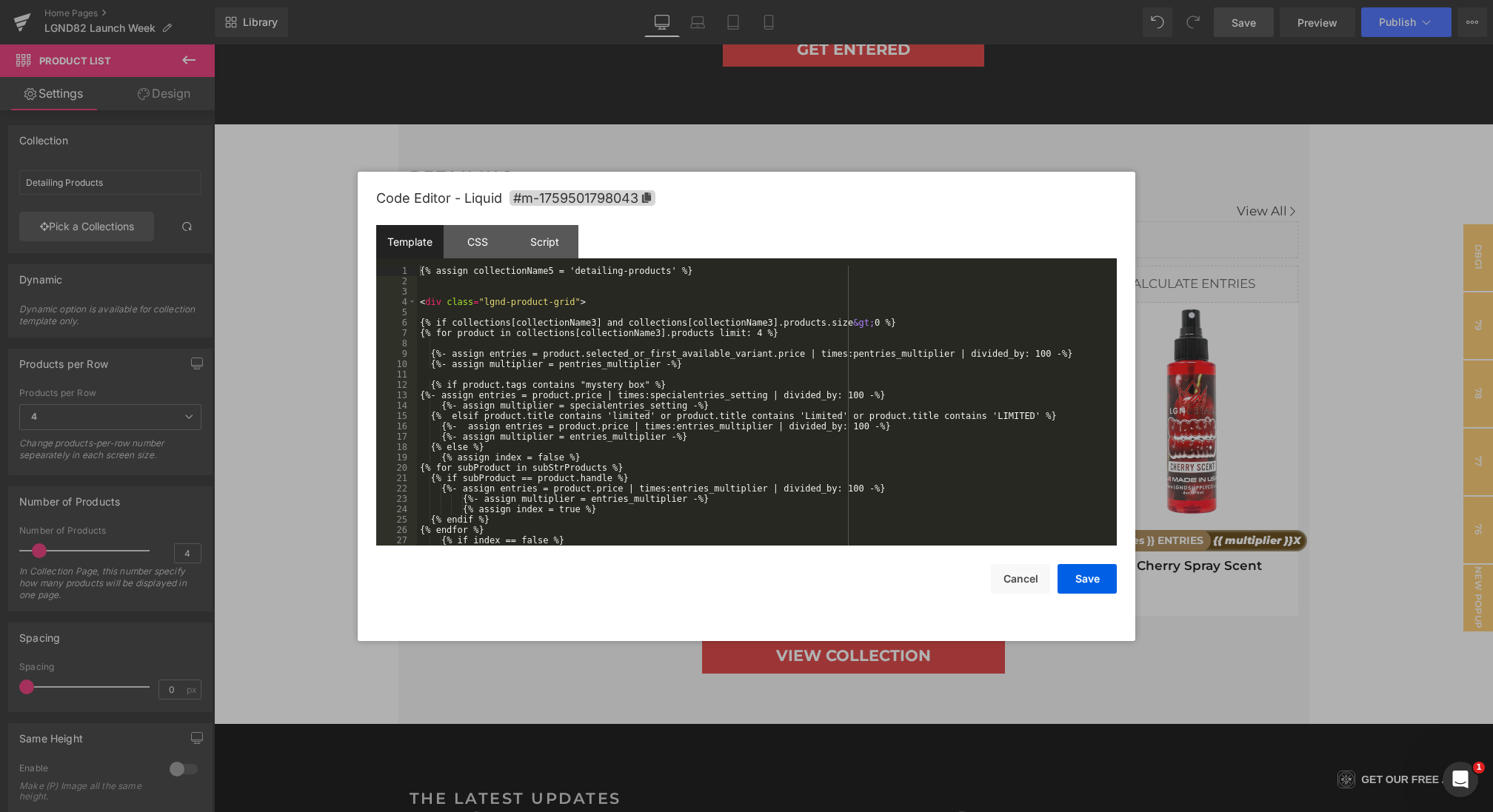
click at [736, 0] on div "Product List You are previewing how the will restyle your page. You can not edi…" at bounding box center [746, 0] width 1493 height 0
click at [595, 320] on div "{% assign collectionName5 = 'detailing-products' %} < div class = "lgnd-product…" at bounding box center [764, 416] width 694 height 301
click at [670, 327] on div "{% assign collectionName5 = 'detailing-products' %} < div class = "lgnd-product…" at bounding box center [764, 416] width 694 height 301
drag, startPoint x: 672, startPoint y: 333, endPoint x: 593, endPoint y: 334, distance: 79.0
click at [593, 334] on div "{% assign collectionName5 = 'detailing-products' %} < div class = "lgnd-product…" at bounding box center [764, 416] width 694 height 301
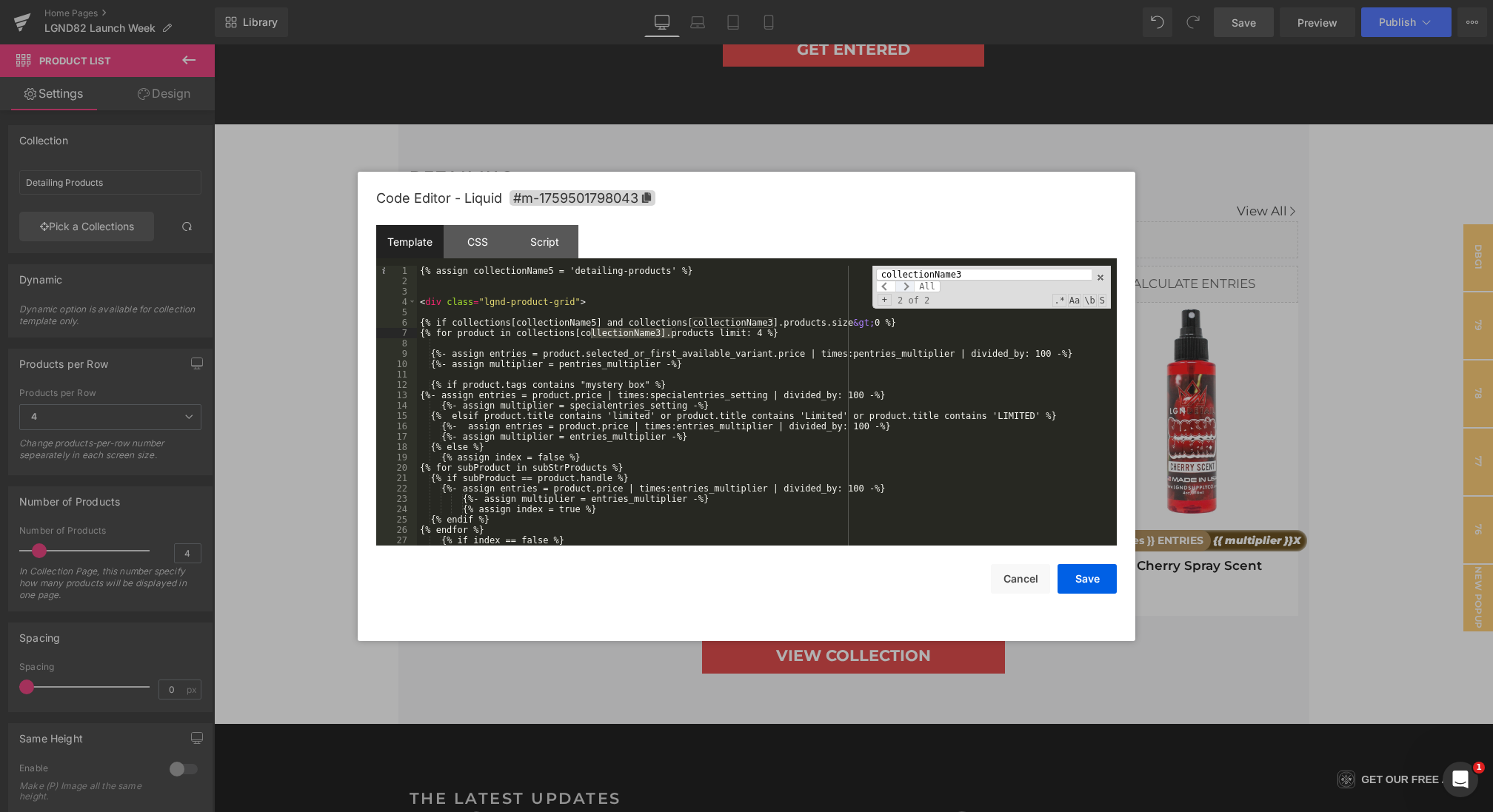
click at [908, 285] on span at bounding box center [904, 286] width 19 height 12
click at [930, 285] on span "All" at bounding box center [927, 286] width 27 height 12
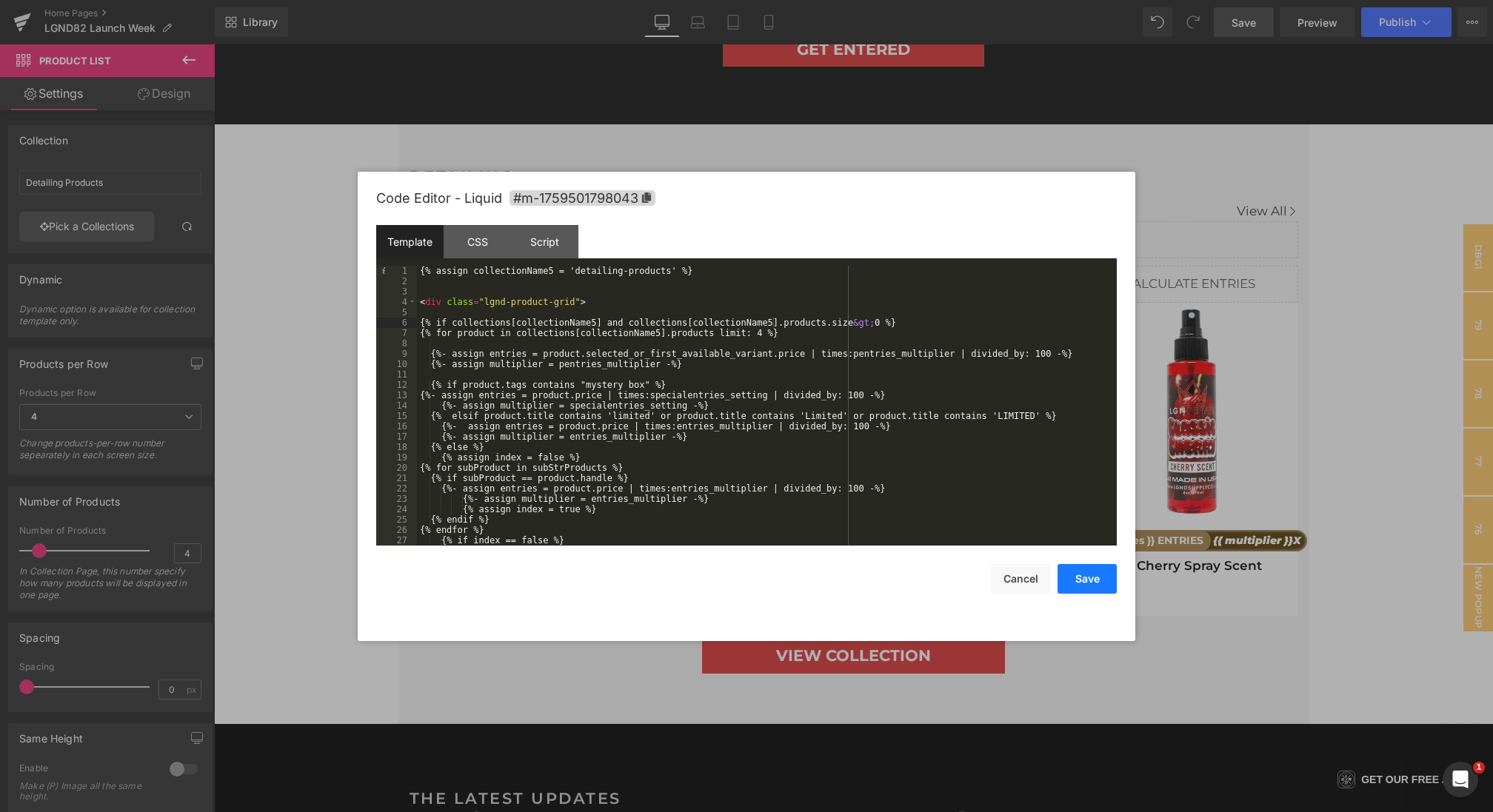
click at [1088, 583] on button "Save" at bounding box center [1088, 579] width 59 height 30
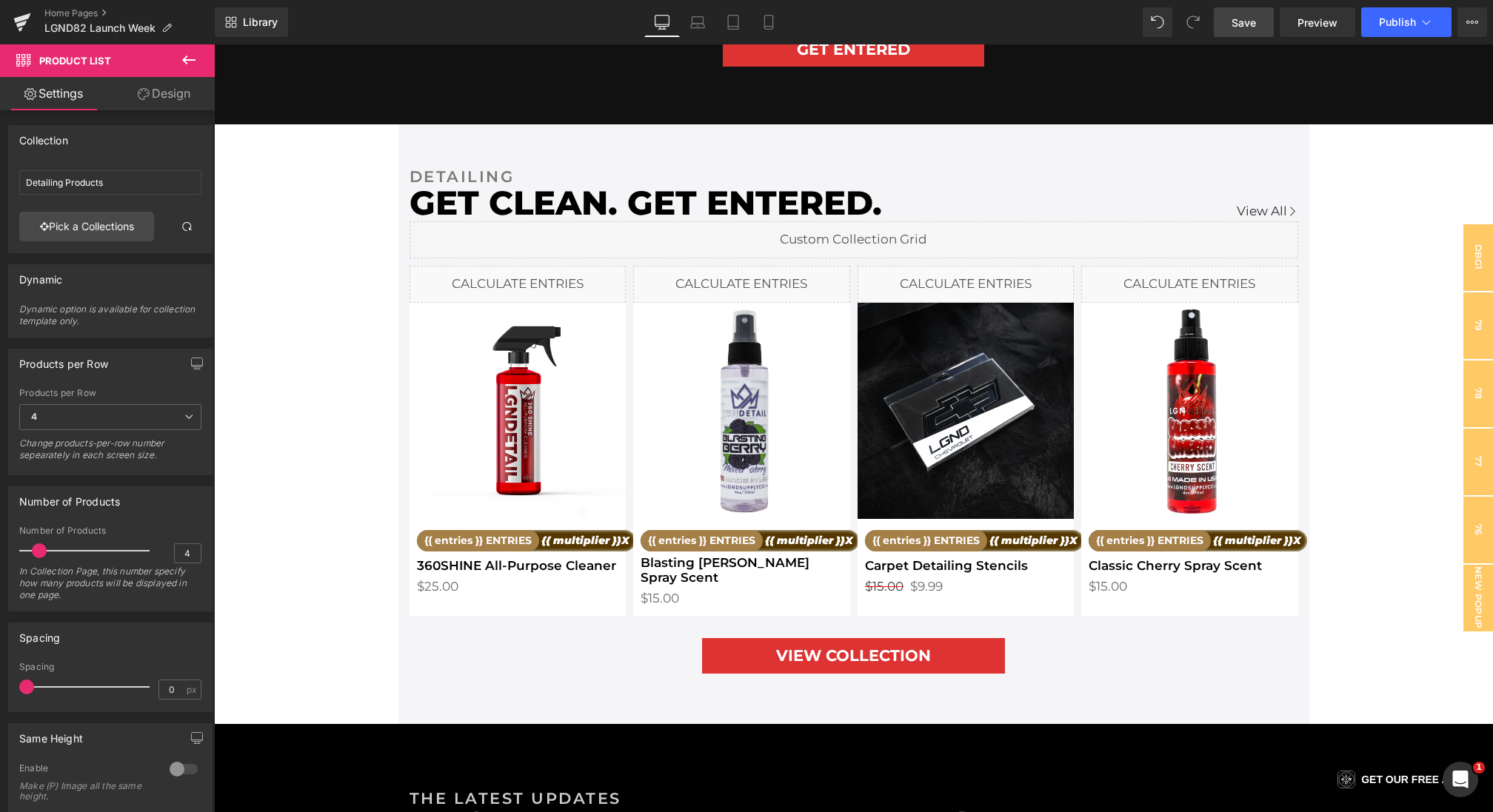
click at [1237, 27] on span "Save" at bounding box center [1244, 23] width 24 height 16
click at [1252, 21] on span "Save" at bounding box center [1244, 23] width 24 height 16
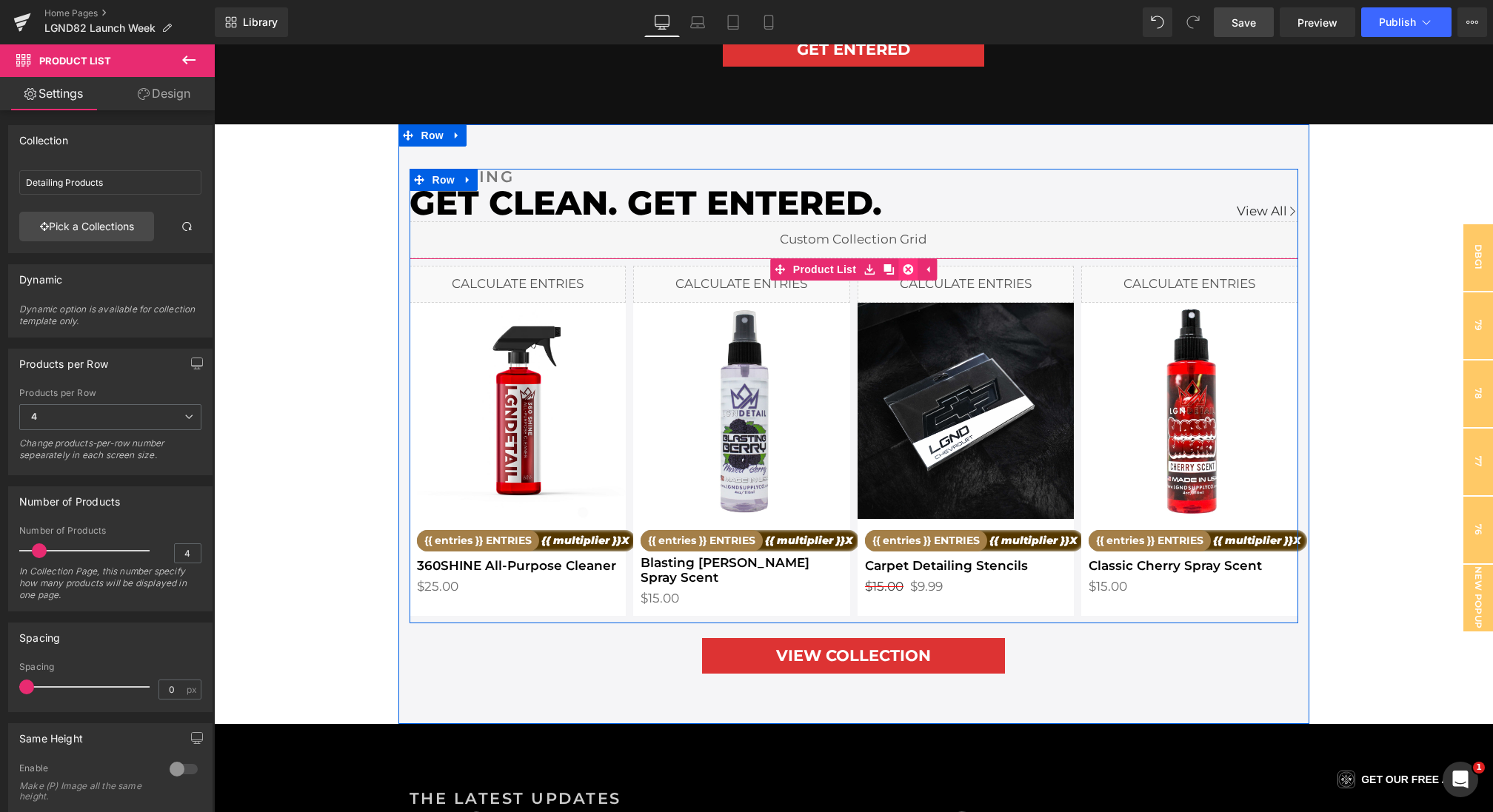
click at [909, 267] on icon at bounding box center [907, 269] width 10 height 11
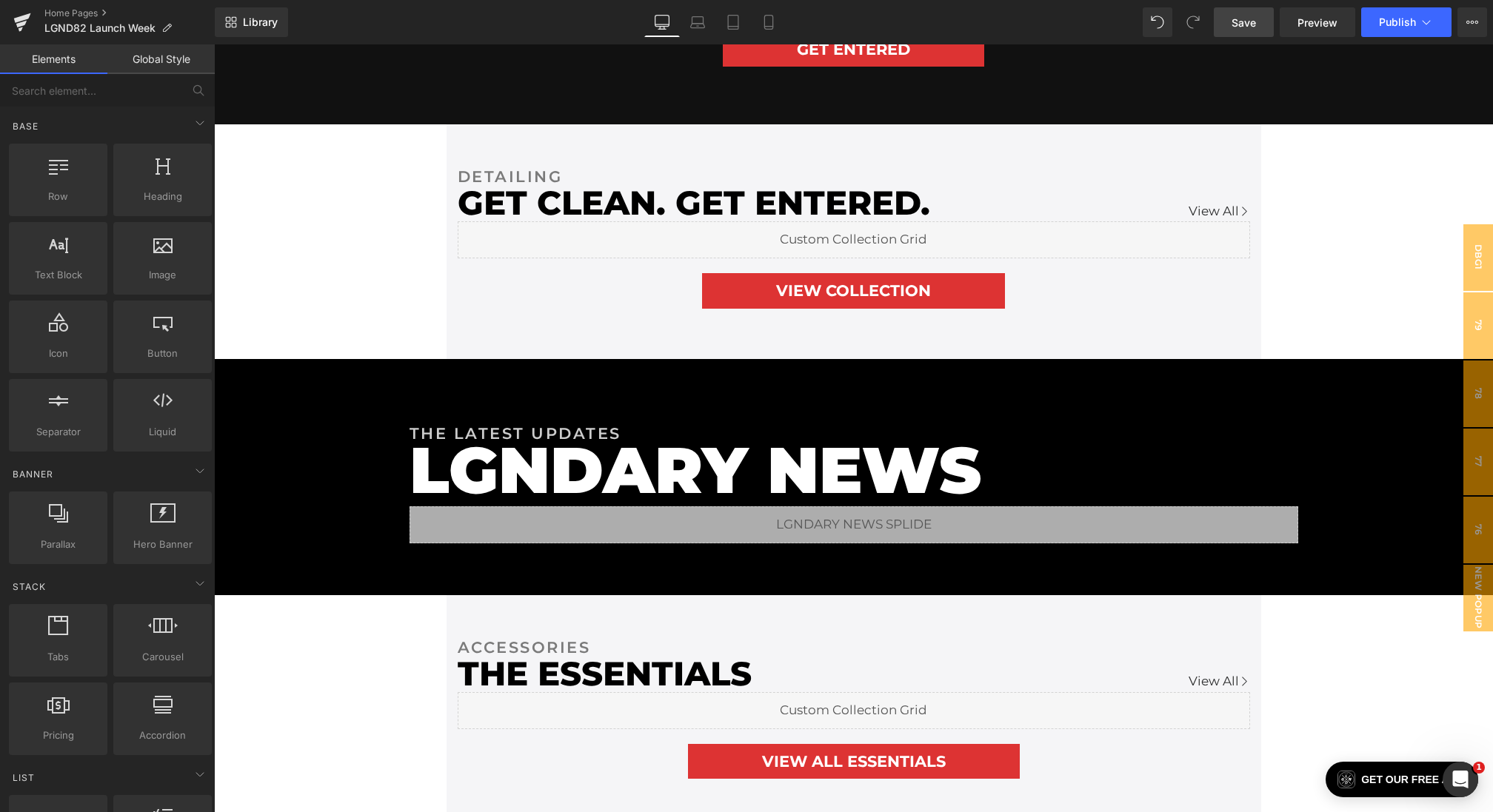
click at [1237, 30] on span "Save" at bounding box center [1244, 23] width 24 height 16
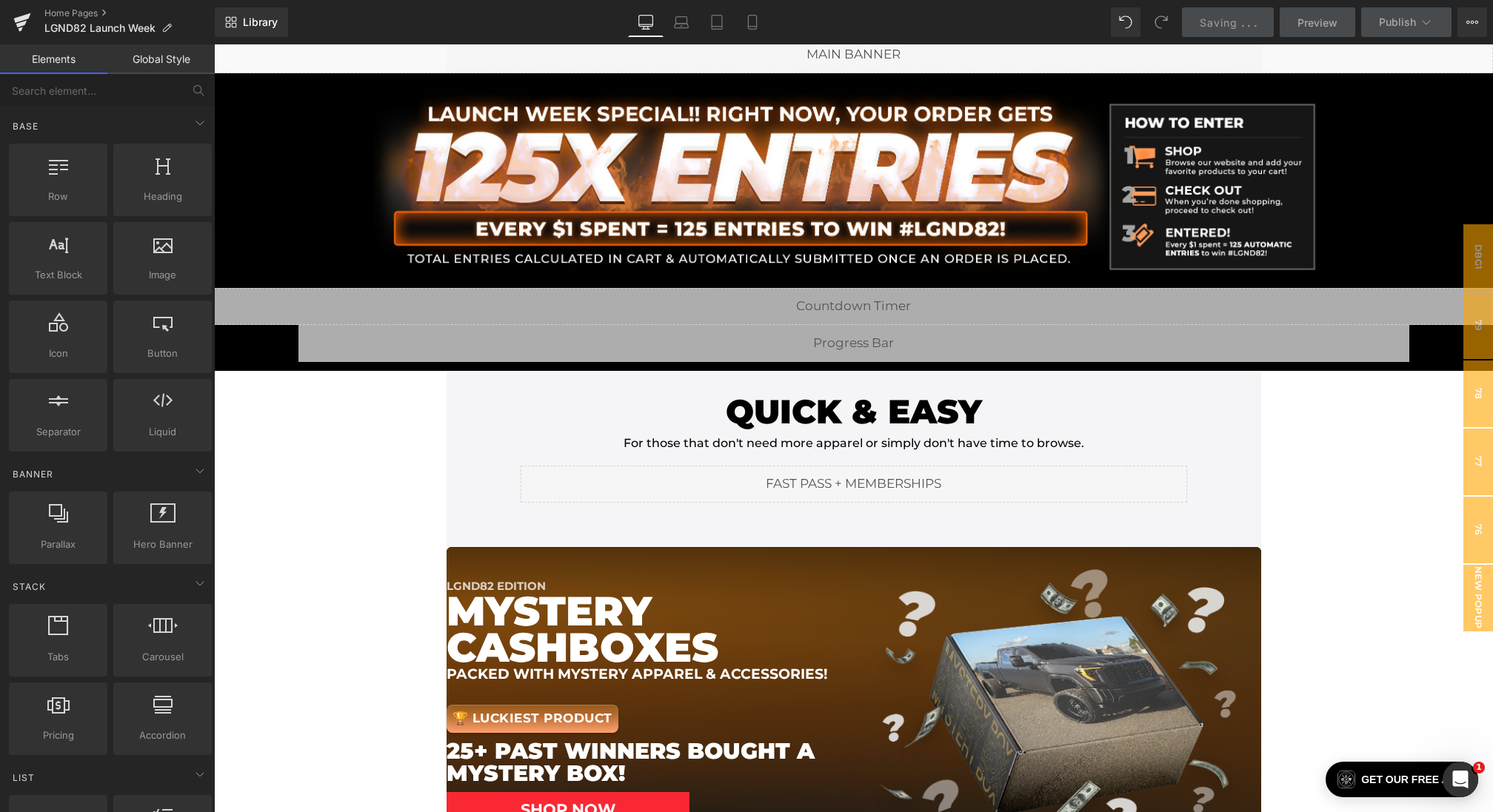
scroll to position [0, 0]
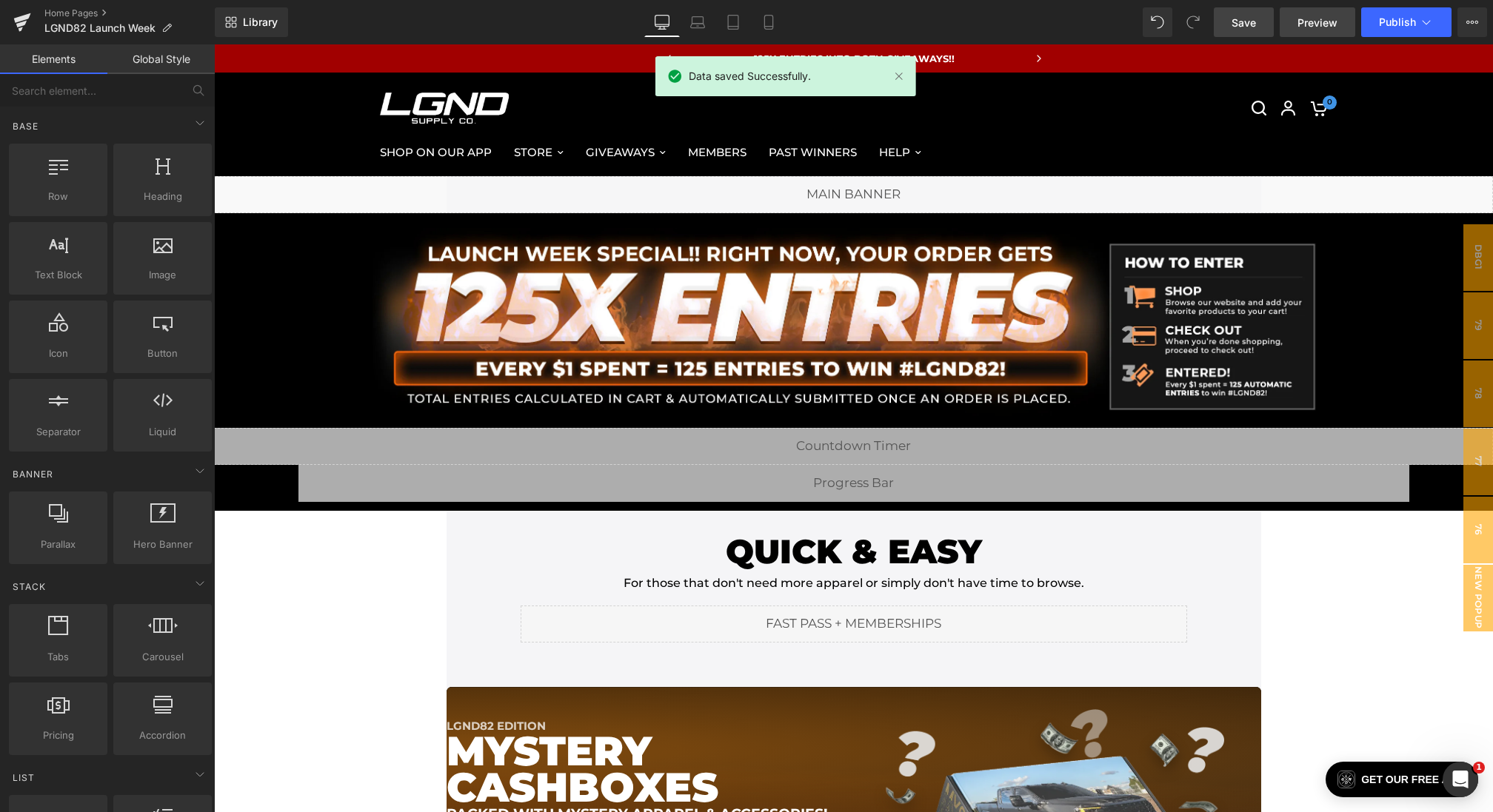
click at [1305, 27] on span "Preview" at bounding box center [1317, 23] width 40 height 16
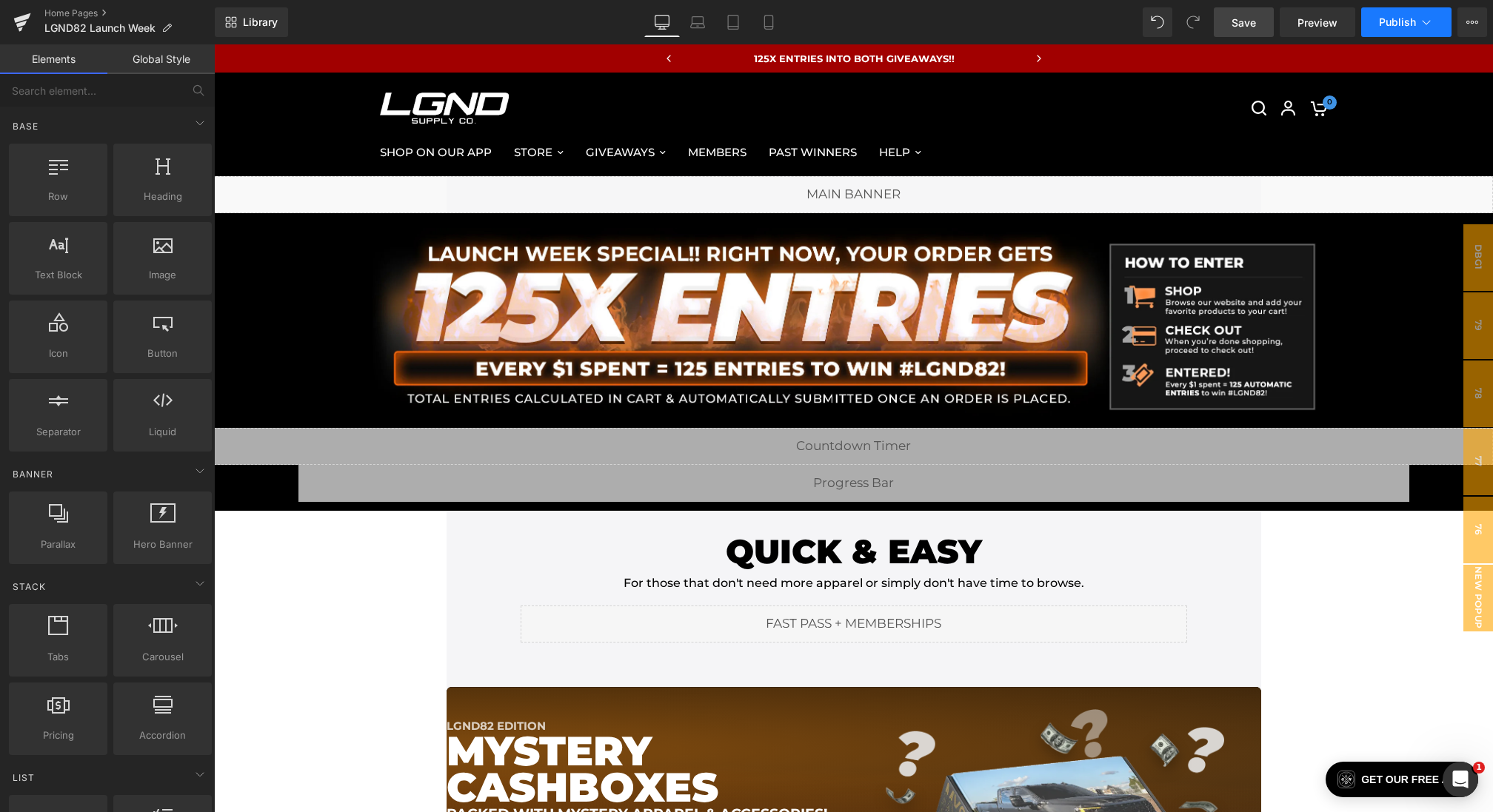
click at [1398, 26] on span "Publish" at bounding box center [1397, 22] width 37 height 12
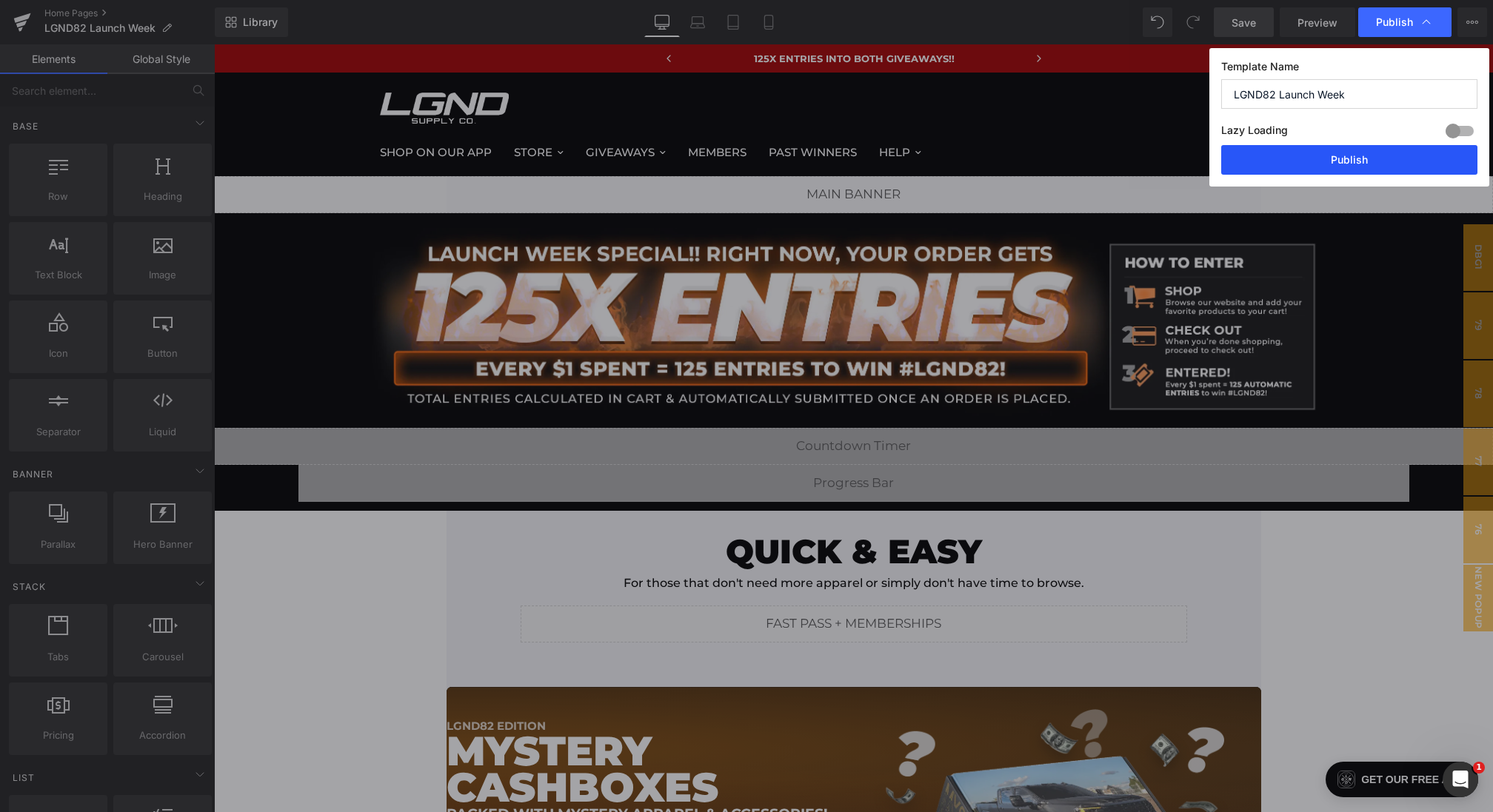
click at [1346, 152] on button "Publish" at bounding box center [1349, 160] width 256 height 30
